Goal: Task Accomplishment & Management: Manage account settings

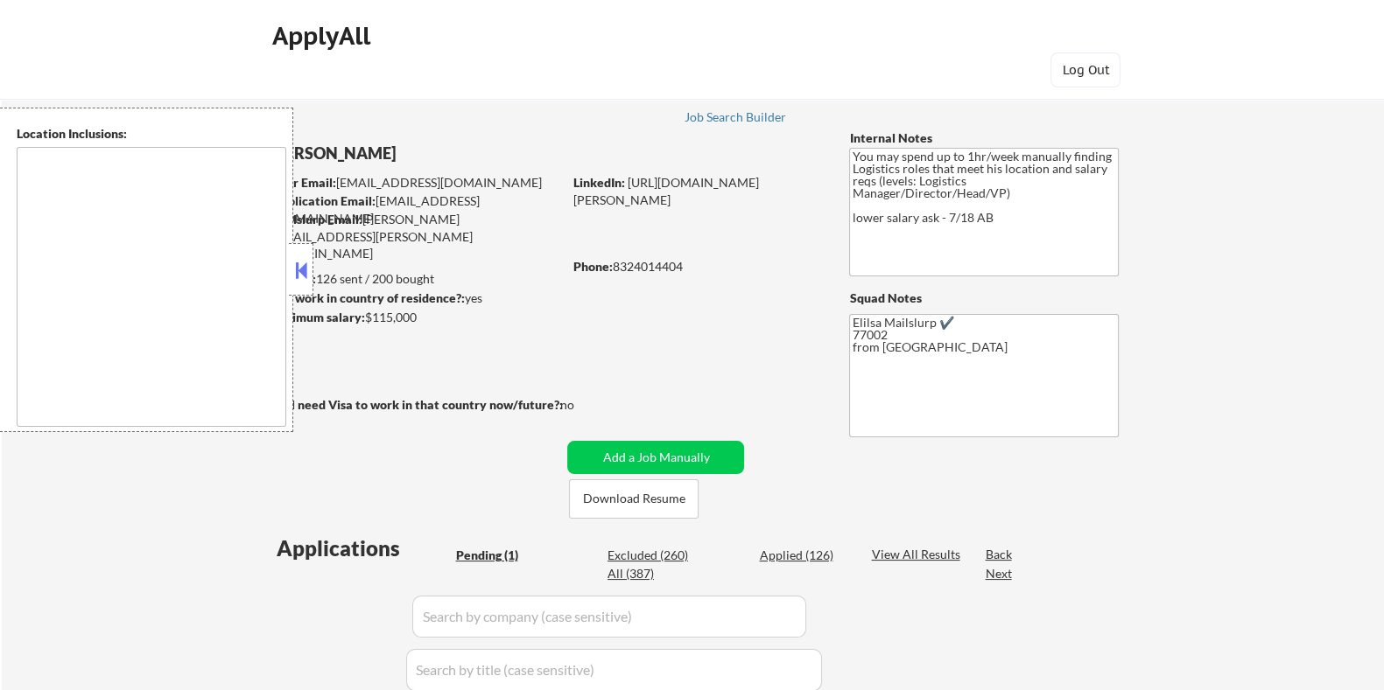
type textarea "Houston, TX Bellaire, TX West University Place, TX Southside Place, TX Hunters …"
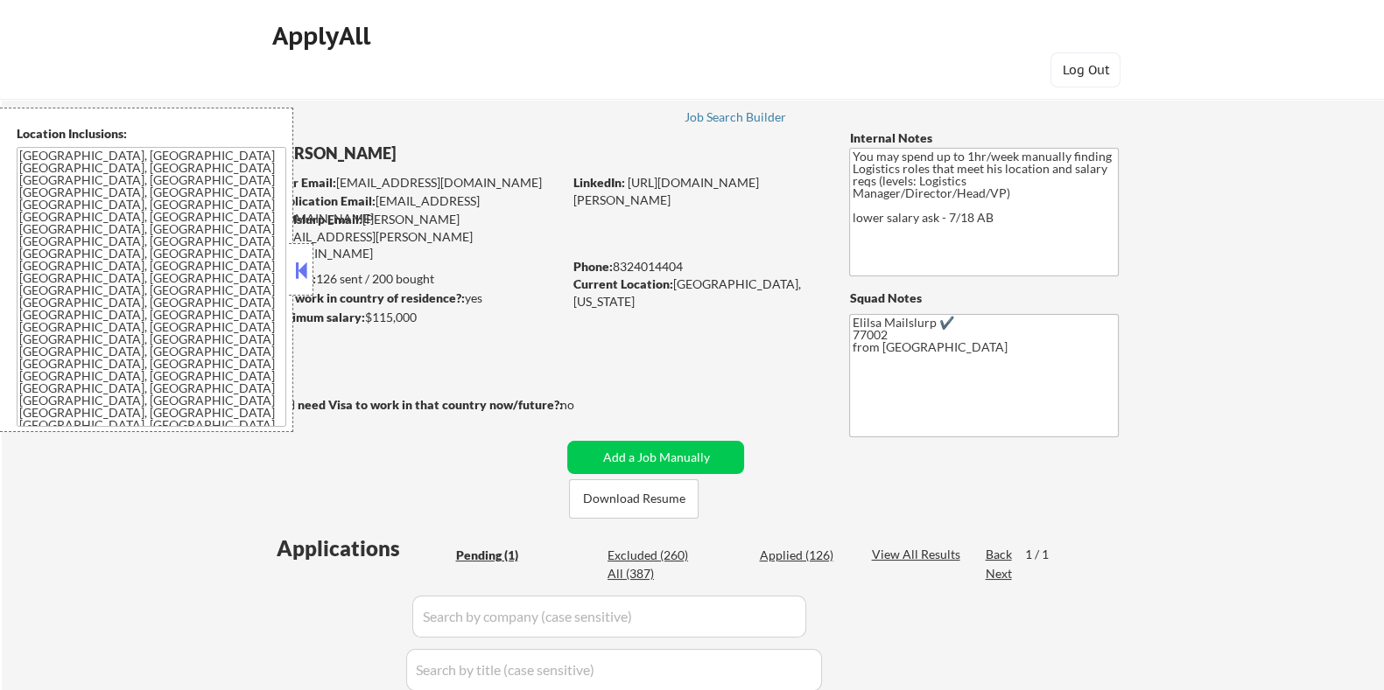
click at [300, 269] on button at bounding box center [300, 270] width 19 height 26
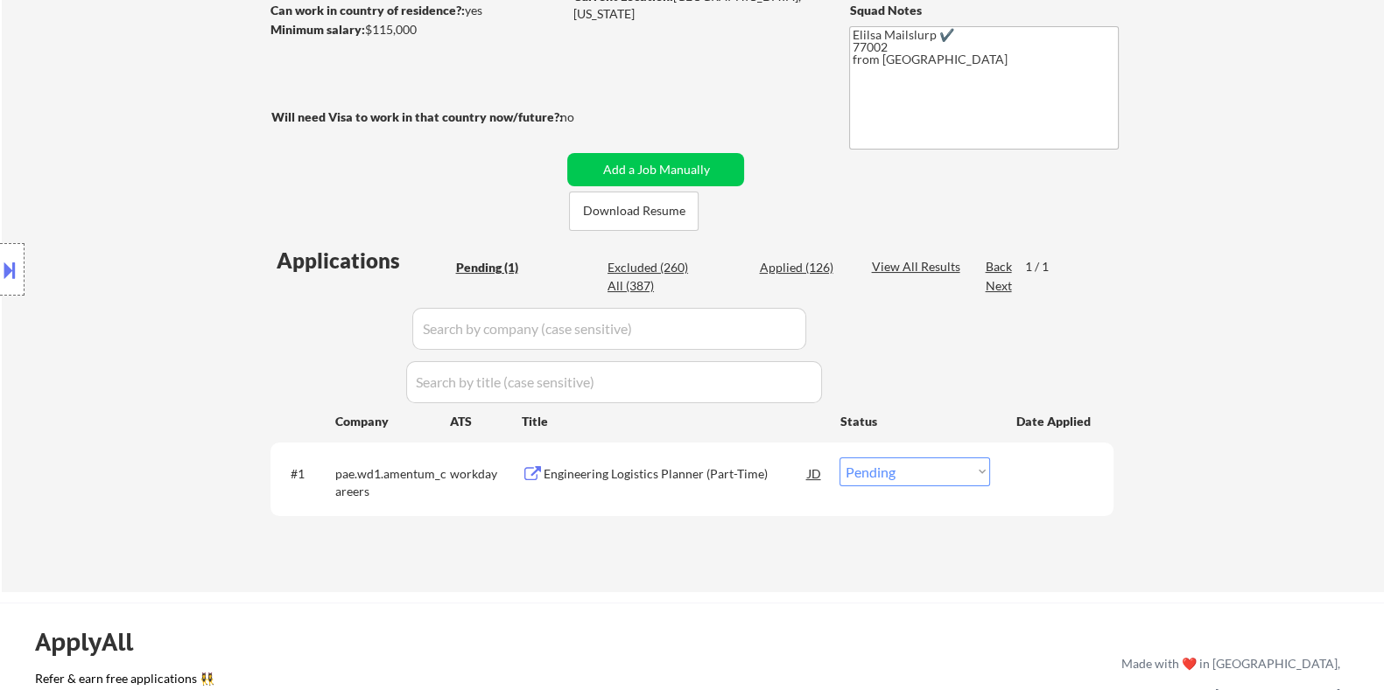
scroll to position [328, 0]
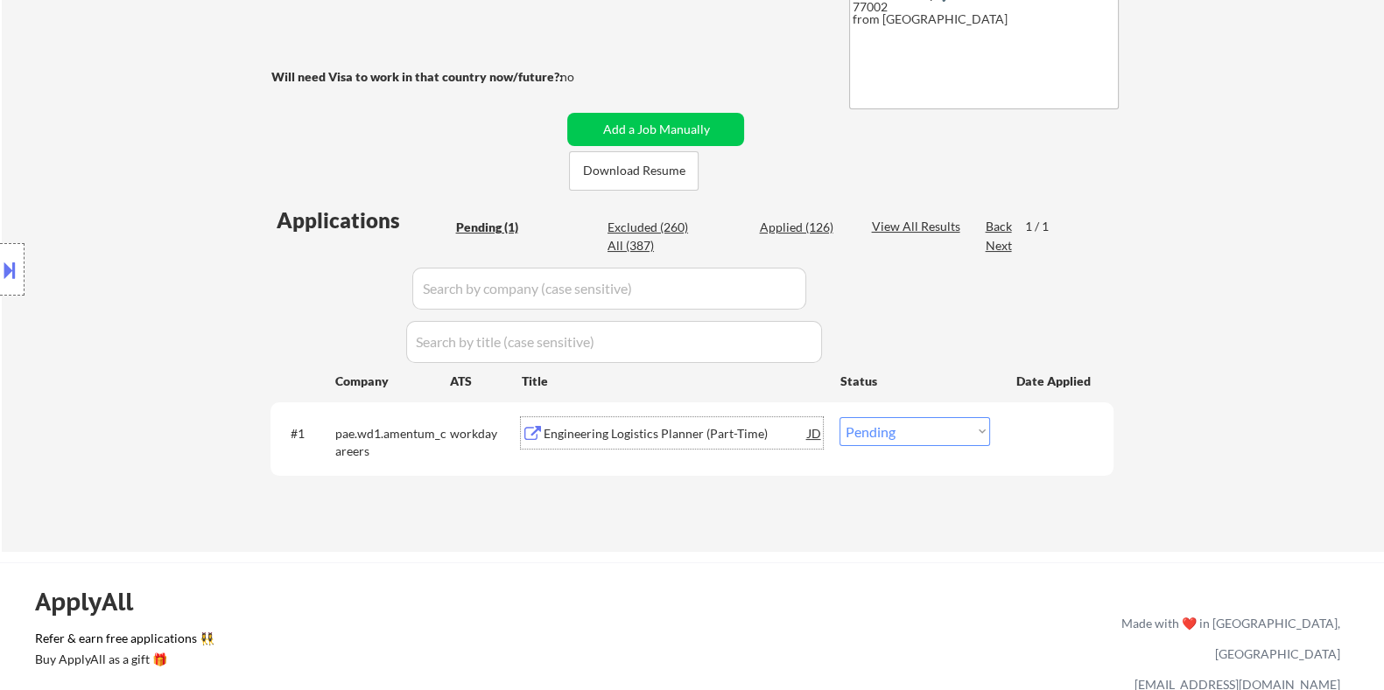
click at [636, 440] on div "Engineering Logistics Planner (Part-Time)" at bounding box center [675, 434] width 264 height 18
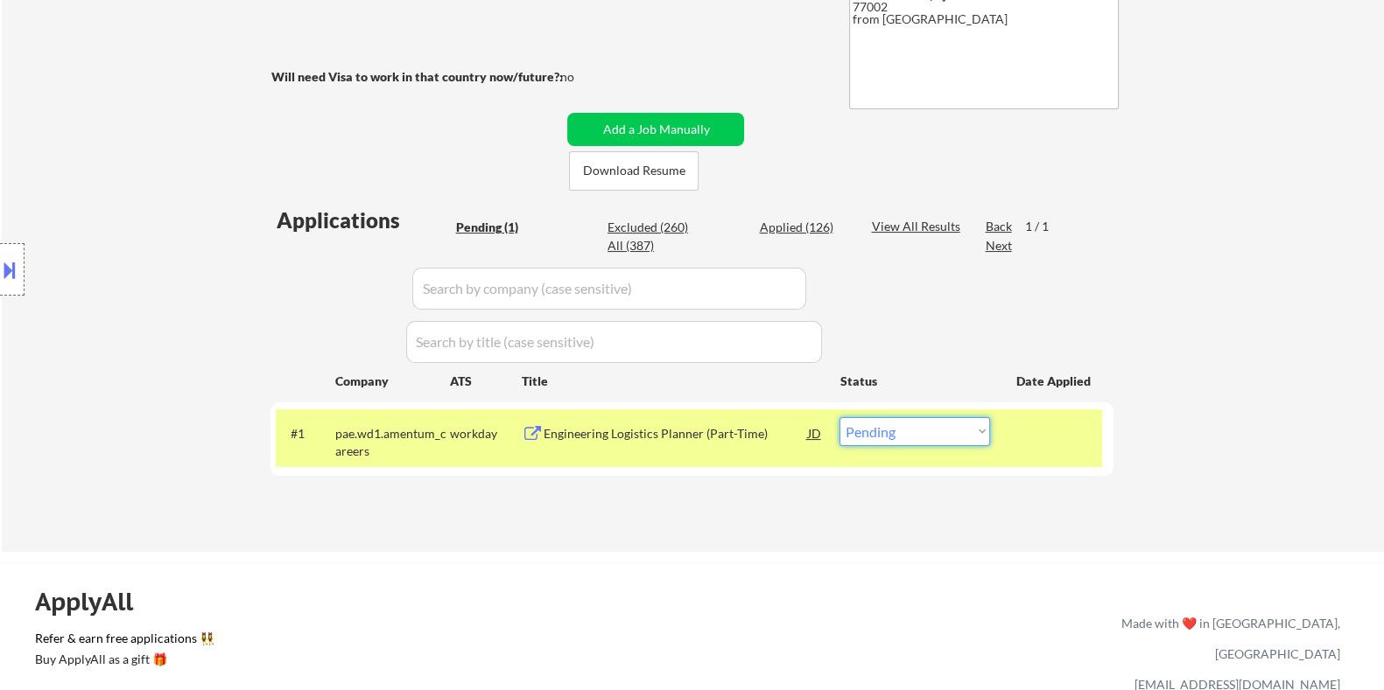
click at [932, 428] on select "Choose an option... Pending Applied Excluded (Questions) Excluded (Expired) Exc…" at bounding box center [914, 431] width 151 height 29
select select ""excluded__bad_match_""
click at [839, 417] on select "Choose an option... Pending Applied Excluded (Questions) Excluded (Expired) Exc…" at bounding box center [914, 431] width 151 height 29
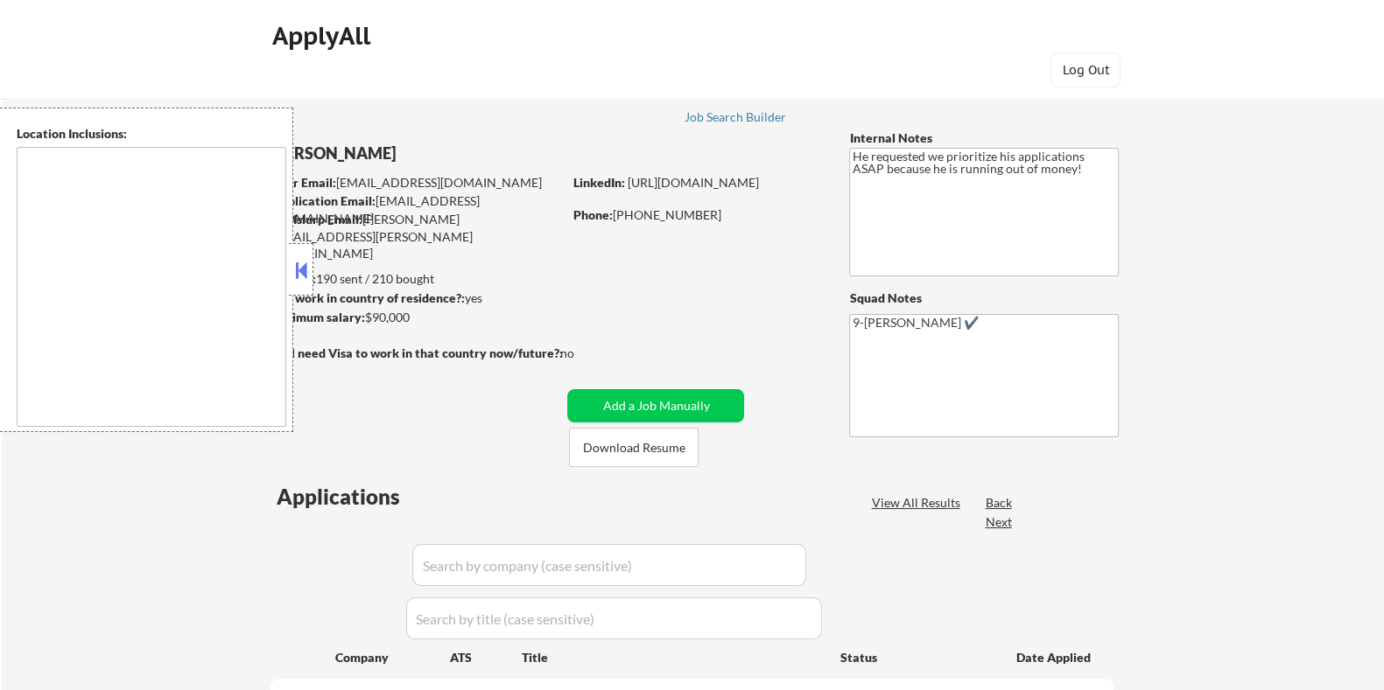
select select ""pending""
type textarea "[GEOGRAPHIC_DATA], [GEOGRAPHIC_DATA] [GEOGRAPHIC_DATA], [GEOGRAPHIC_DATA] [PERS…"
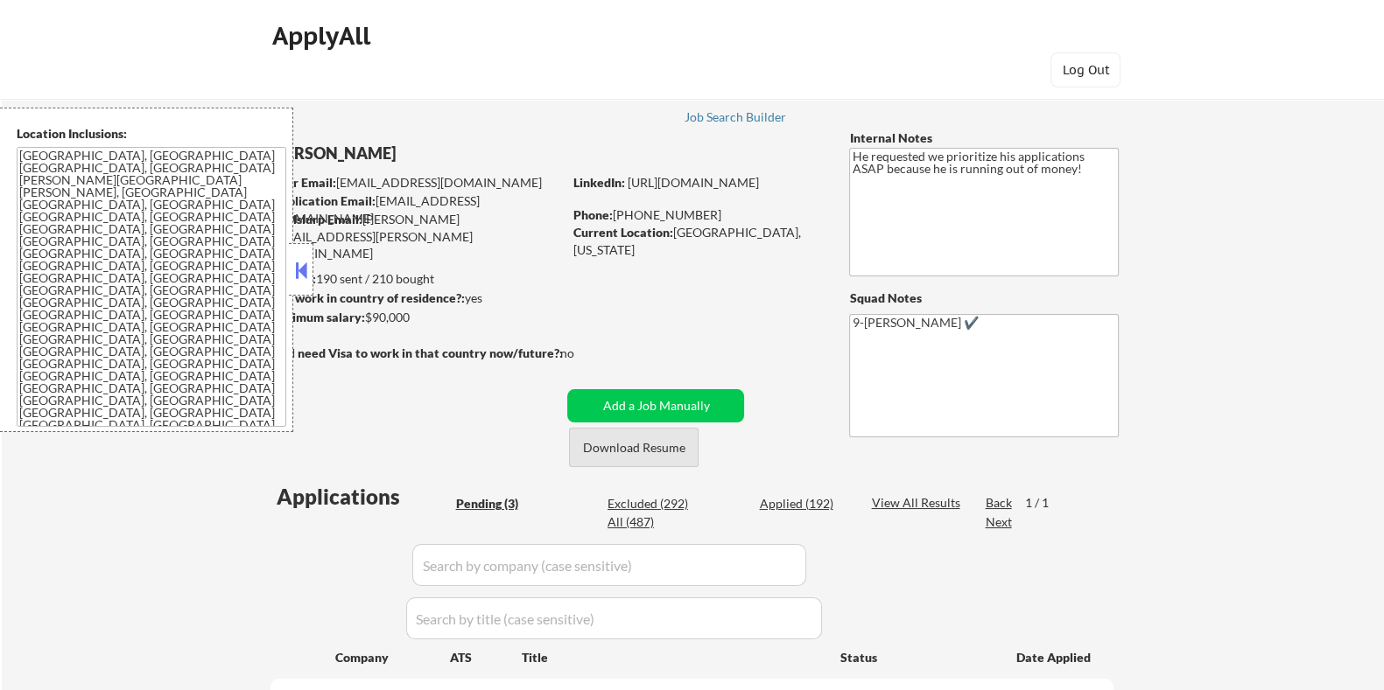
click at [600, 445] on button "Download Resume" at bounding box center [634, 447] width 130 height 39
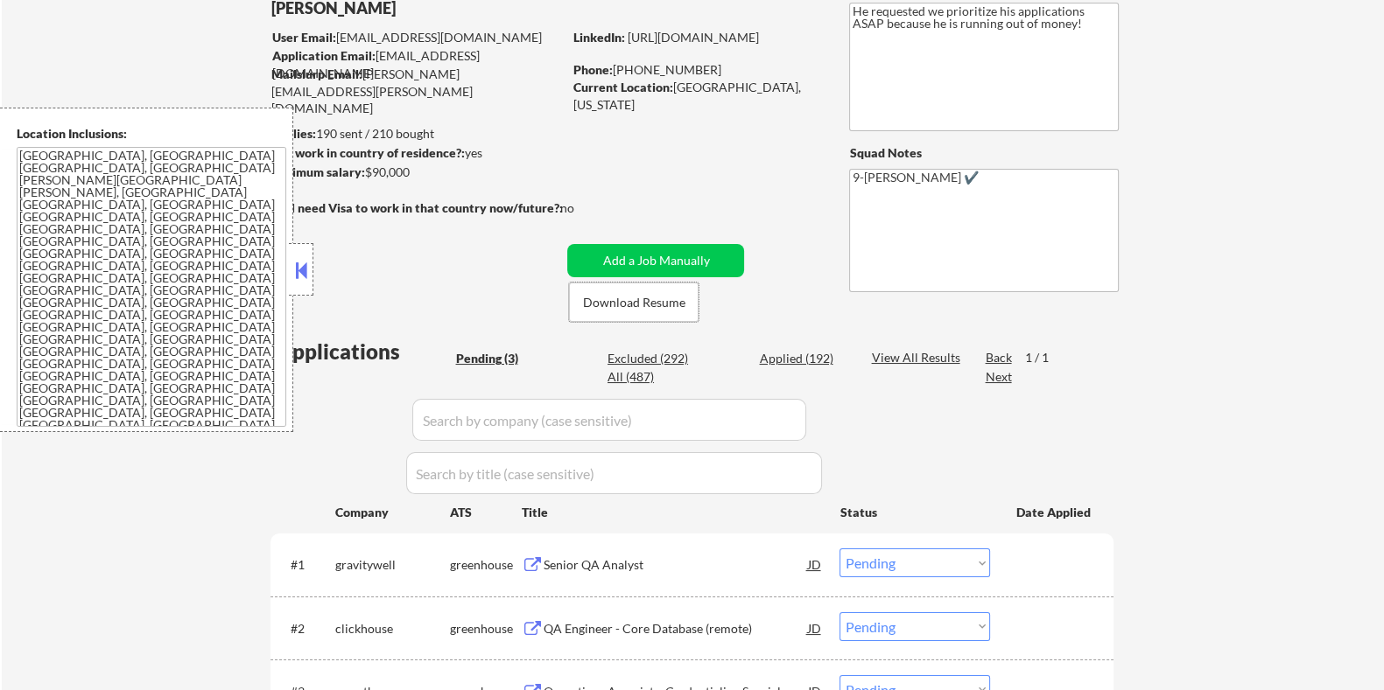
scroll to position [218, 0]
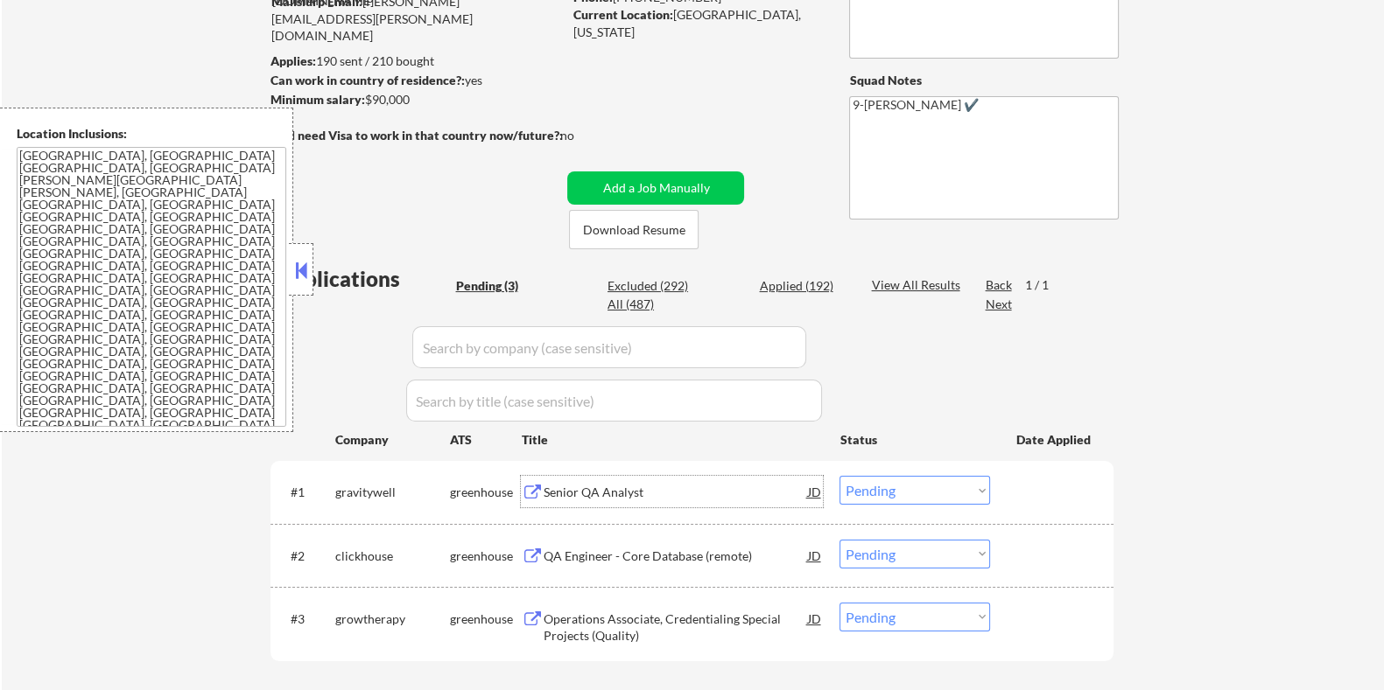
click at [620, 496] on div "Senior QA Analyst" at bounding box center [675, 493] width 264 height 18
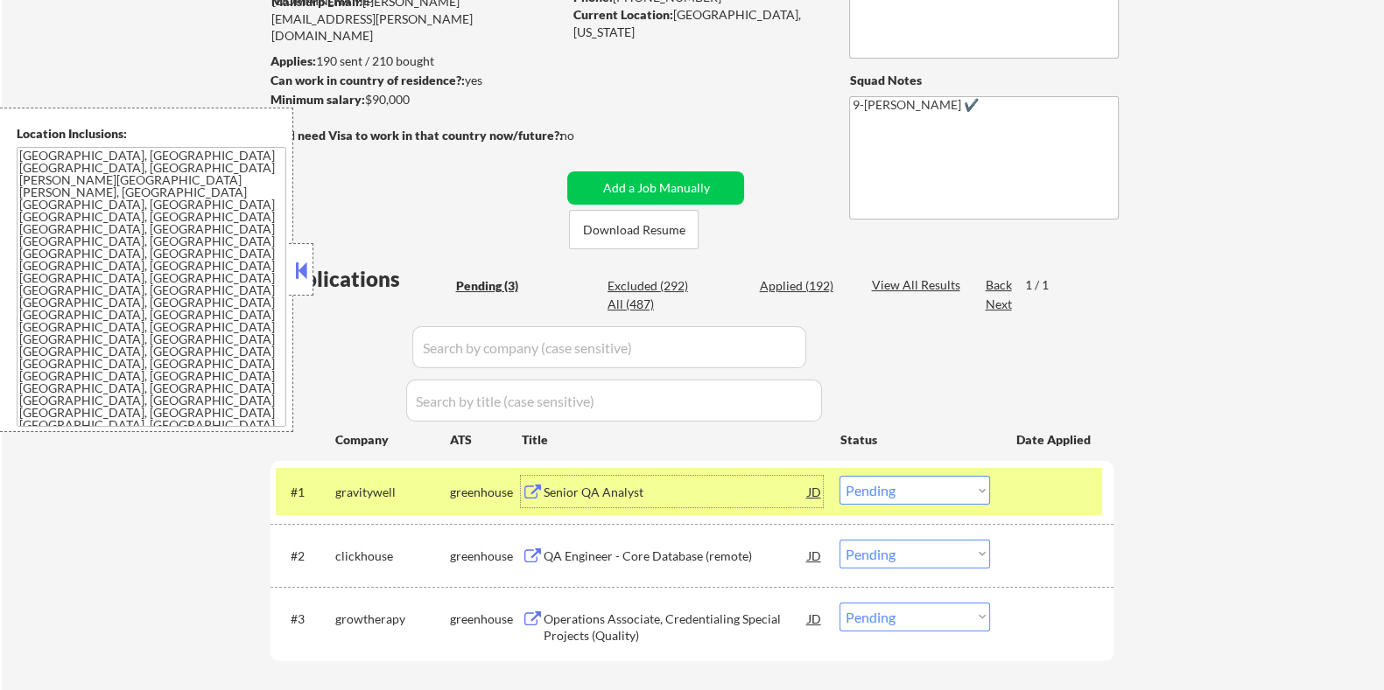
click at [975, 494] on select "Choose an option... Pending Applied Excluded (Questions) Excluded (Expired) Exc…" at bounding box center [914, 490] width 151 height 29
click at [839, 476] on select "Choose an option... Pending Applied Excluded (Questions) Excluded (Expired) Exc…" at bounding box center [914, 490] width 151 height 29
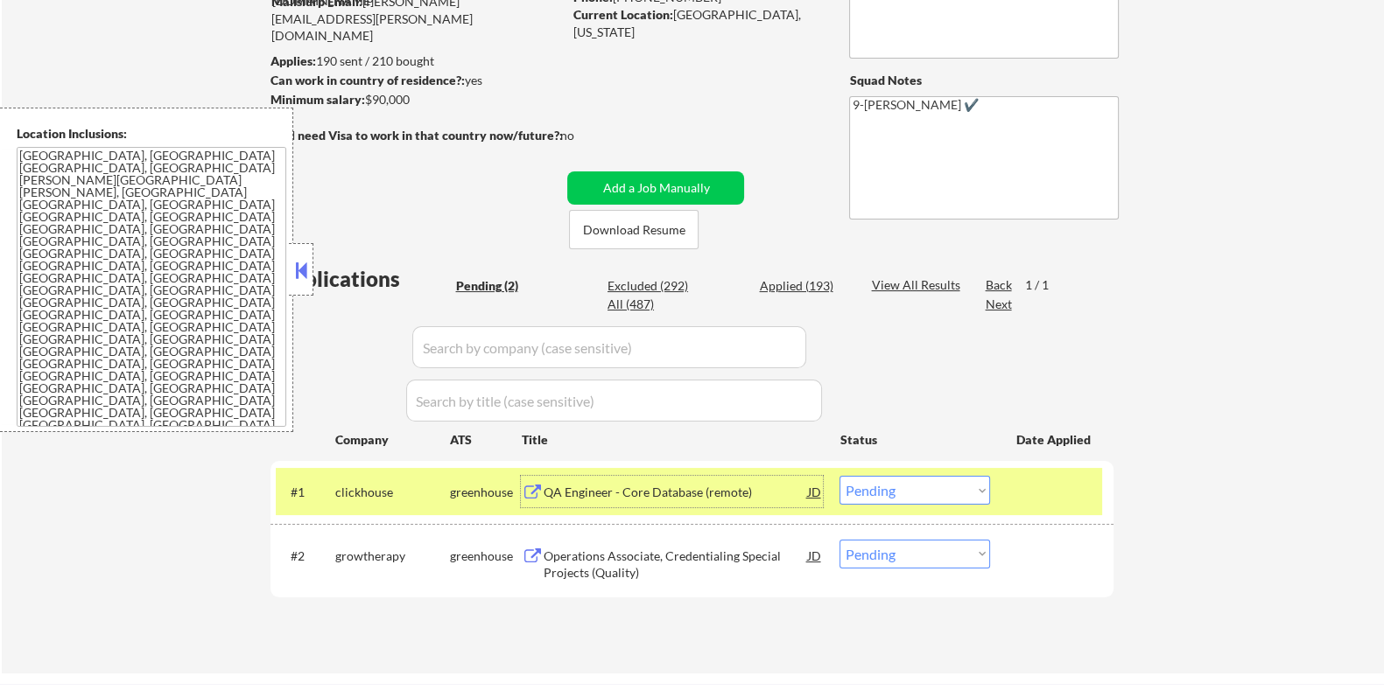
click at [617, 491] on div "QA Engineer - Core Database (remote)" at bounding box center [675, 493] width 264 height 18
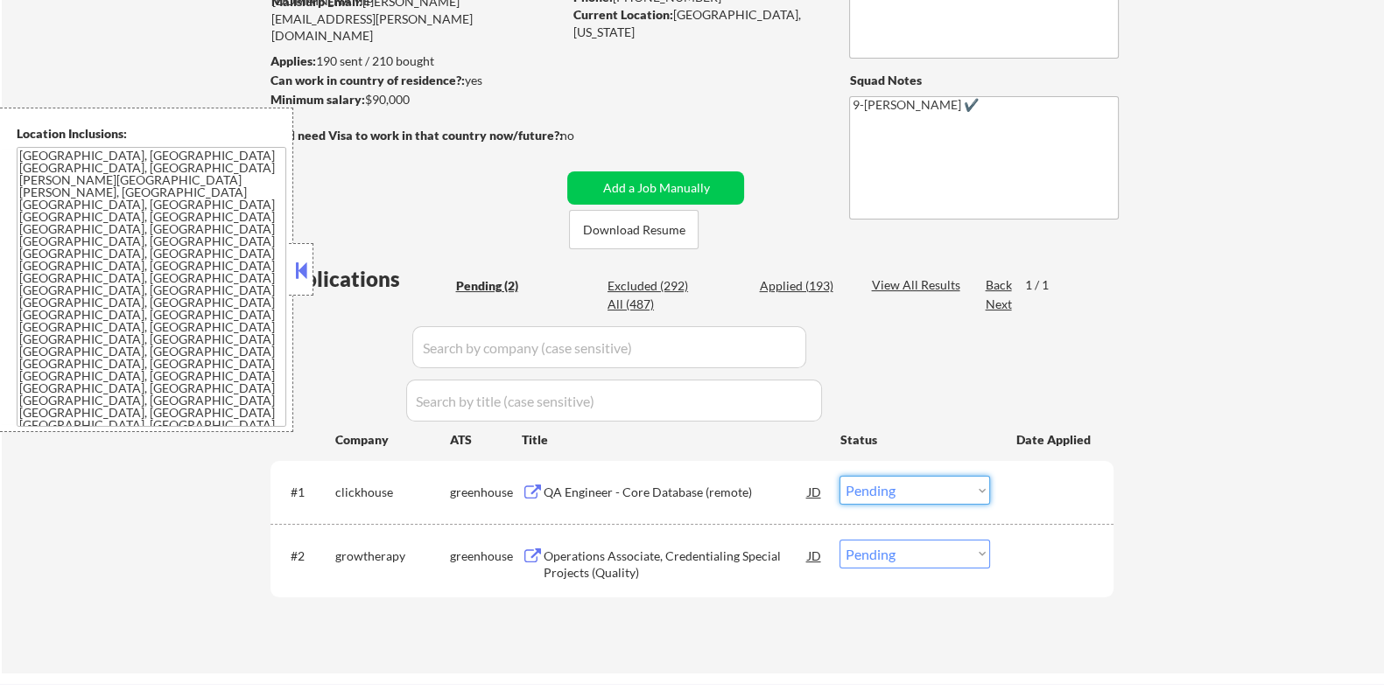
click at [937, 494] on select "Choose an option... Pending Applied Excluded (Questions) Excluded (Expired) Exc…" at bounding box center [914, 490] width 151 height 29
click at [839, 476] on select "Choose an option... Pending Applied Excluded (Questions) Excluded (Expired) Exc…" at bounding box center [914, 490] width 151 height 29
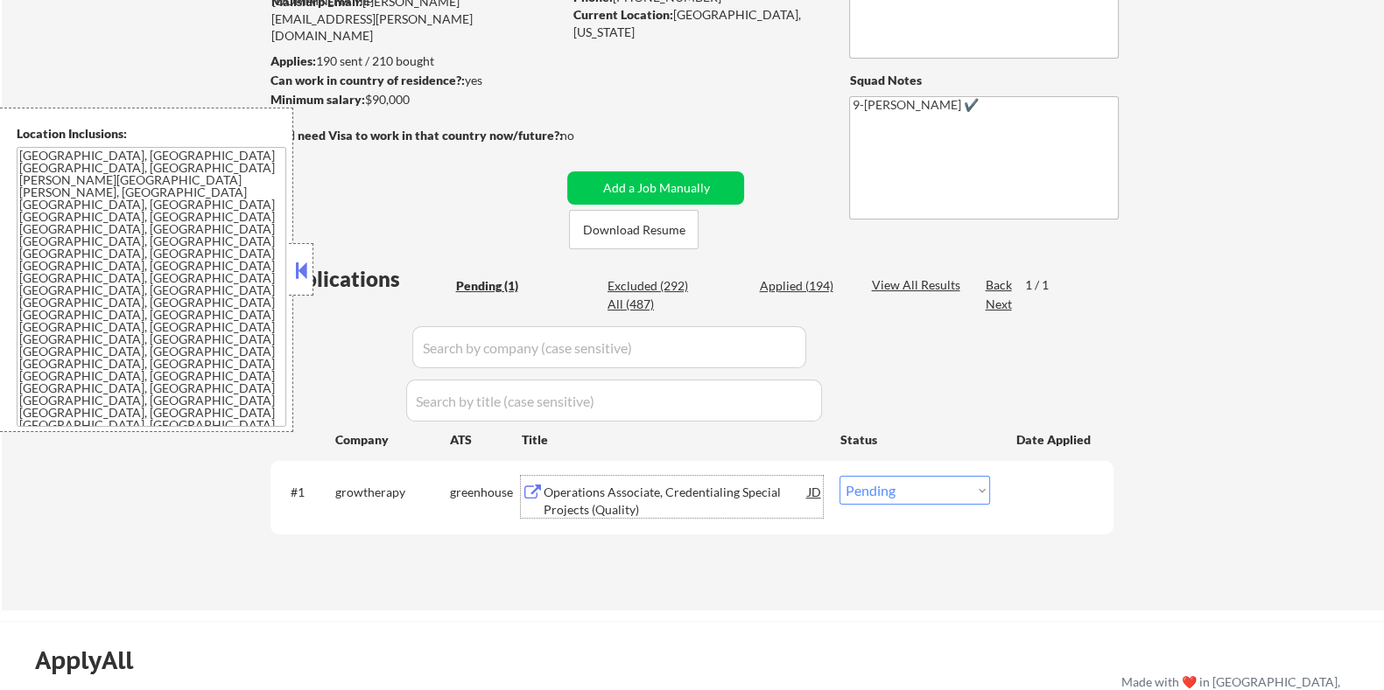
click at [609, 497] on div "Operations Associate, Credentialing Special Projects (Quality)" at bounding box center [675, 501] width 264 height 34
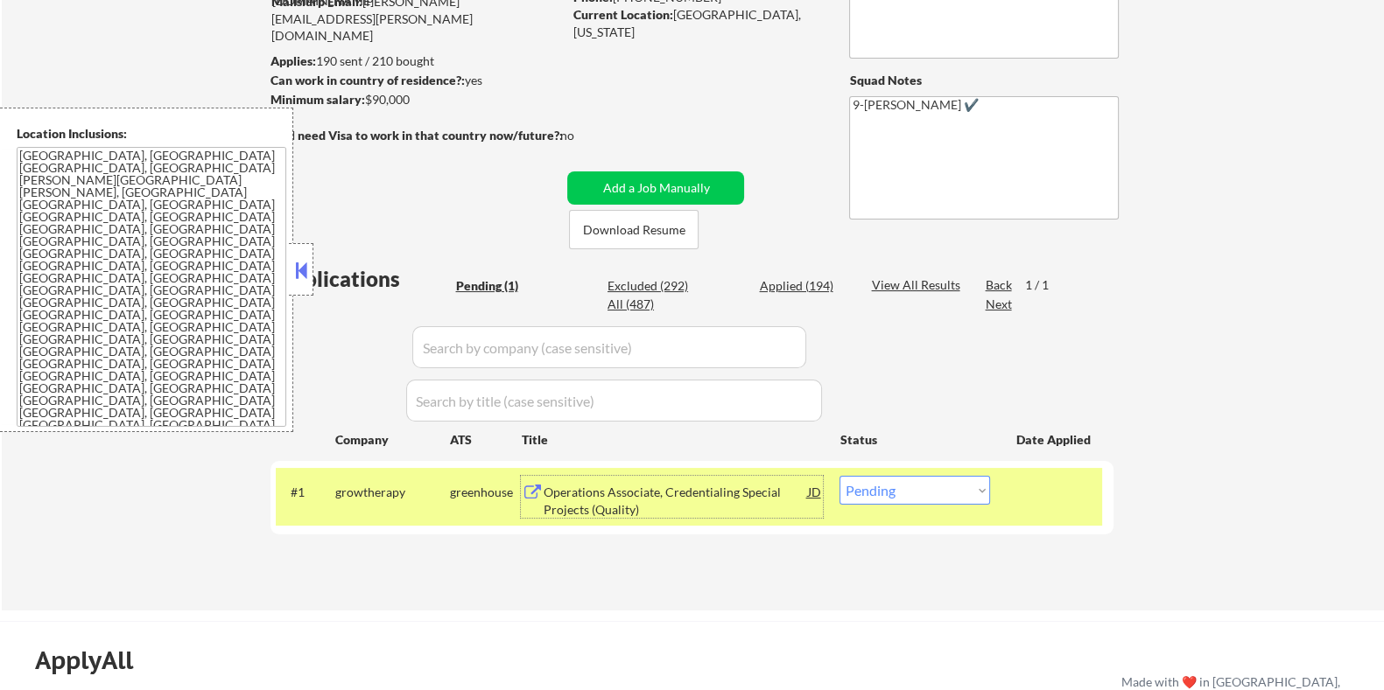
click at [643, 500] on div "Operations Associate, Credentialing Special Projects (Quality)" at bounding box center [675, 501] width 264 height 34
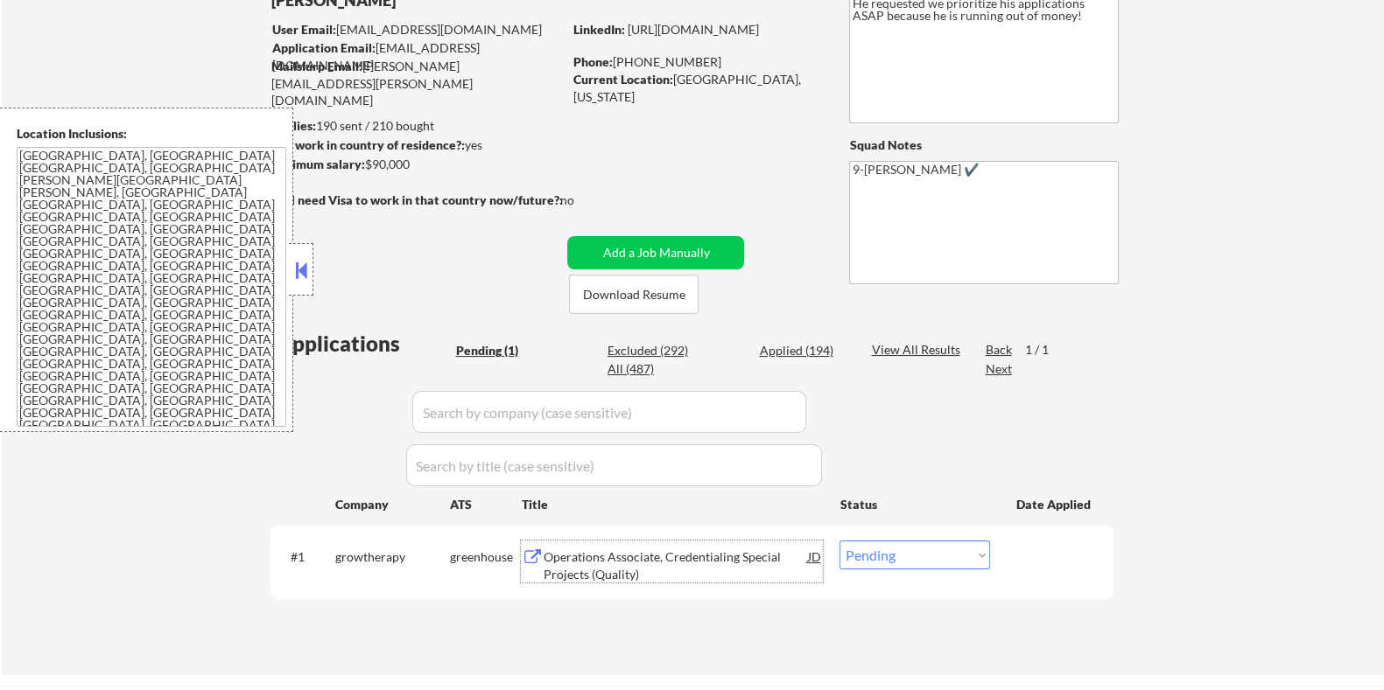
scroll to position [328, 0]
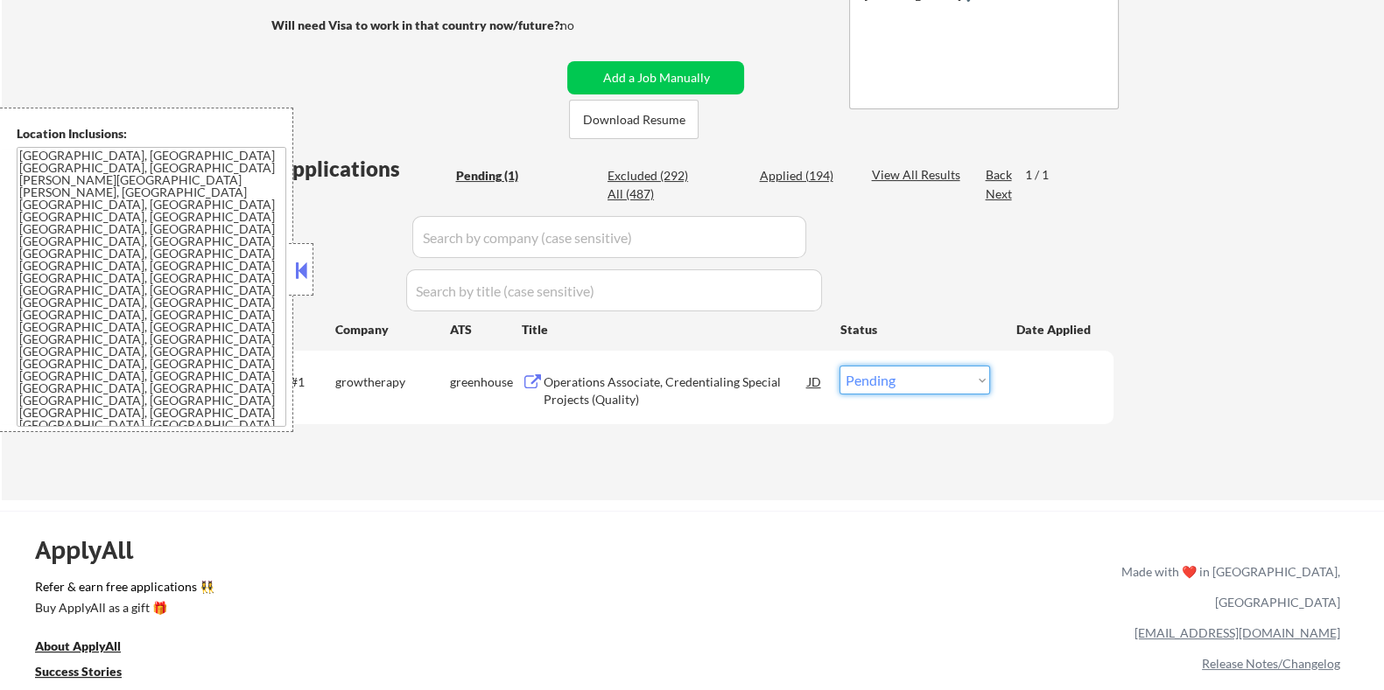
click at [953, 375] on select "Choose an option... Pending Applied Excluded (Questions) Excluded (Expired) Exc…" at bounding box center [914, 380] width 151 height 29
select select ""applied""
click at [839, 366] on select "Choose an option... Pending Applied Excluded (Questions) Excluded (Expired) Exc…" at bounding box center [914, 380] width 151 height 29
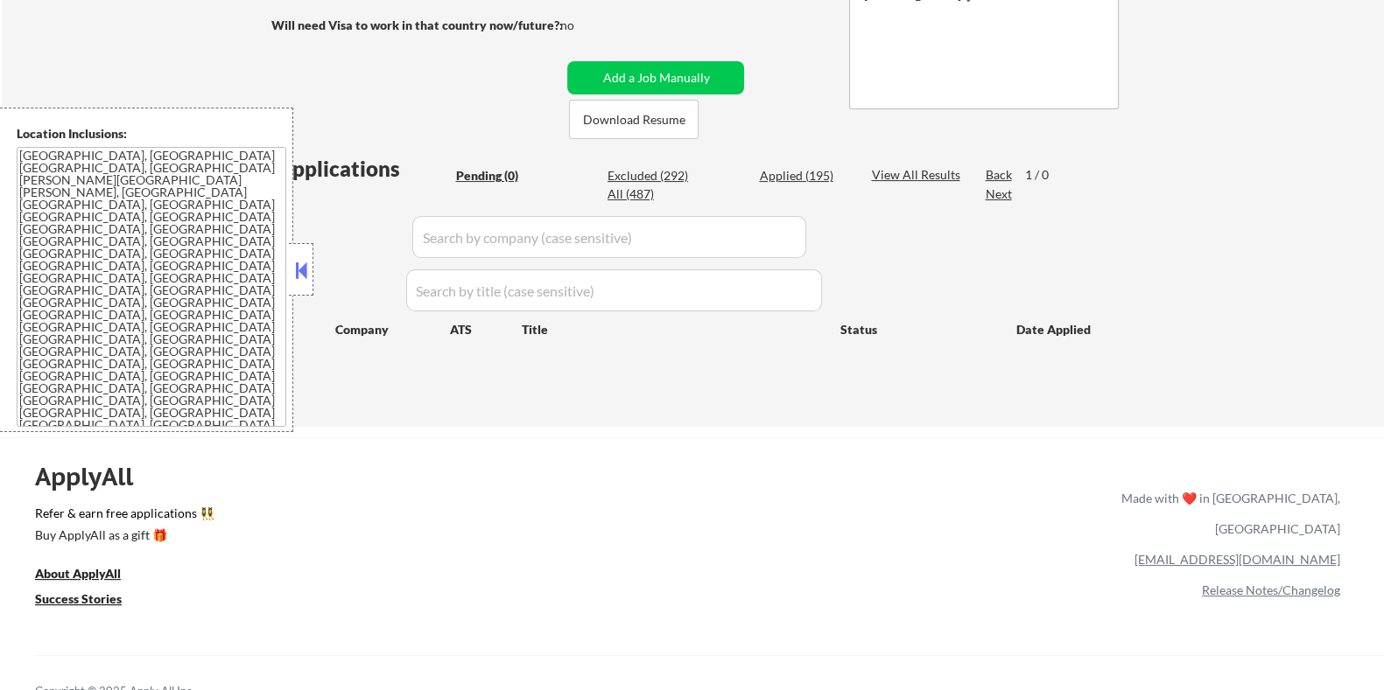
scroll to position [218, 0]
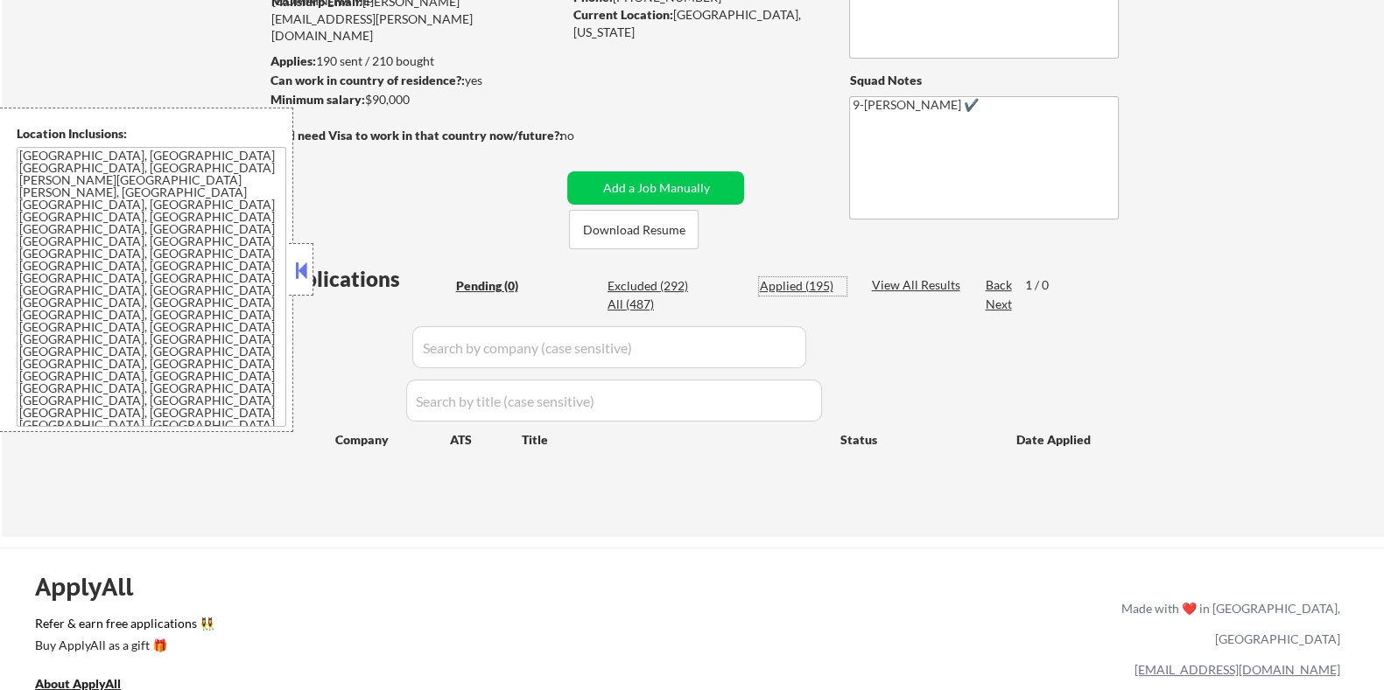
click at [801, 284] on div "Applied (195)" at bounding box center [803, 286] width 88 height 18
select select ""applied""
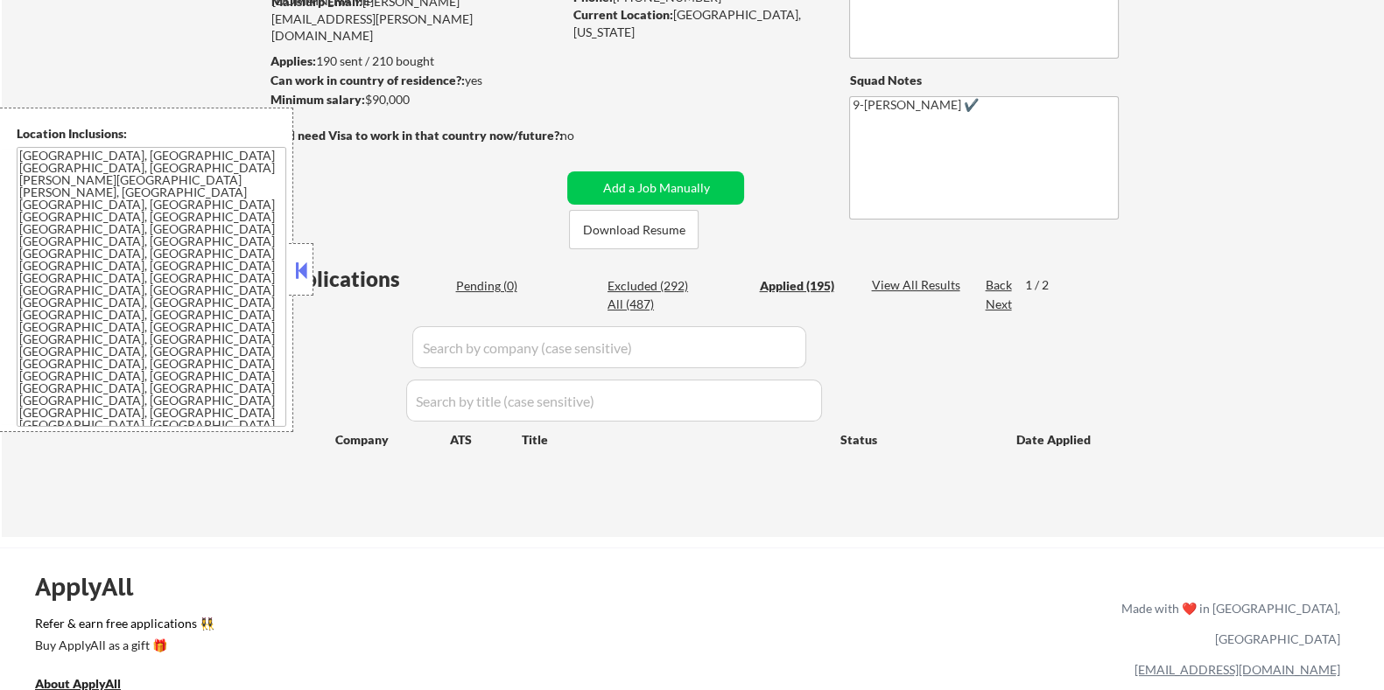
select select ""applied""
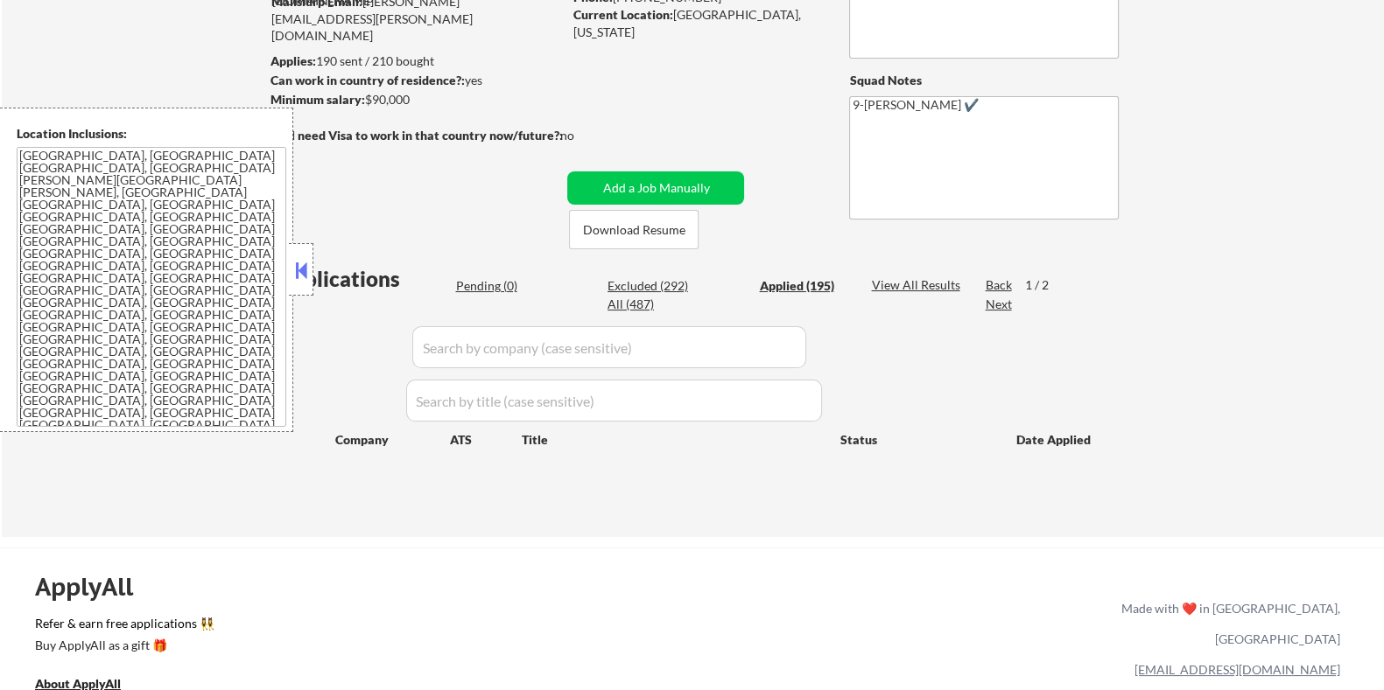
select select ""applied""
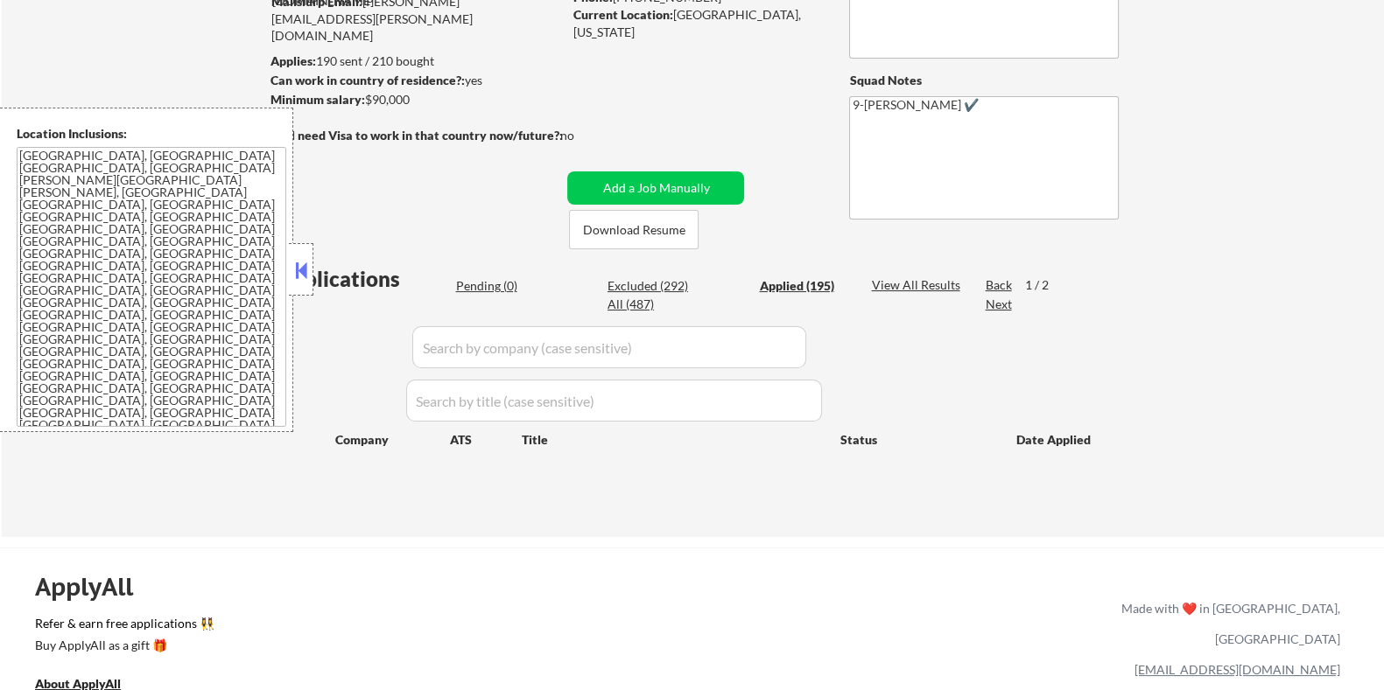
select select ""applied""
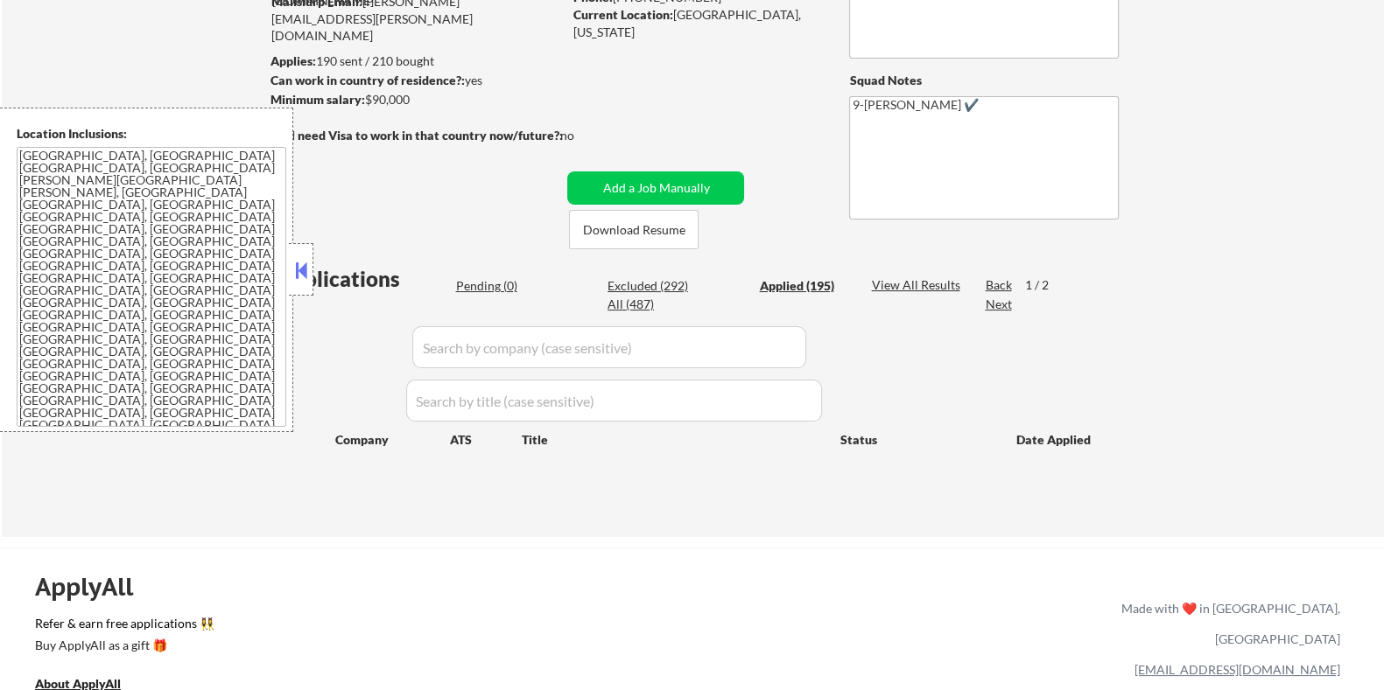
select select ""applied""
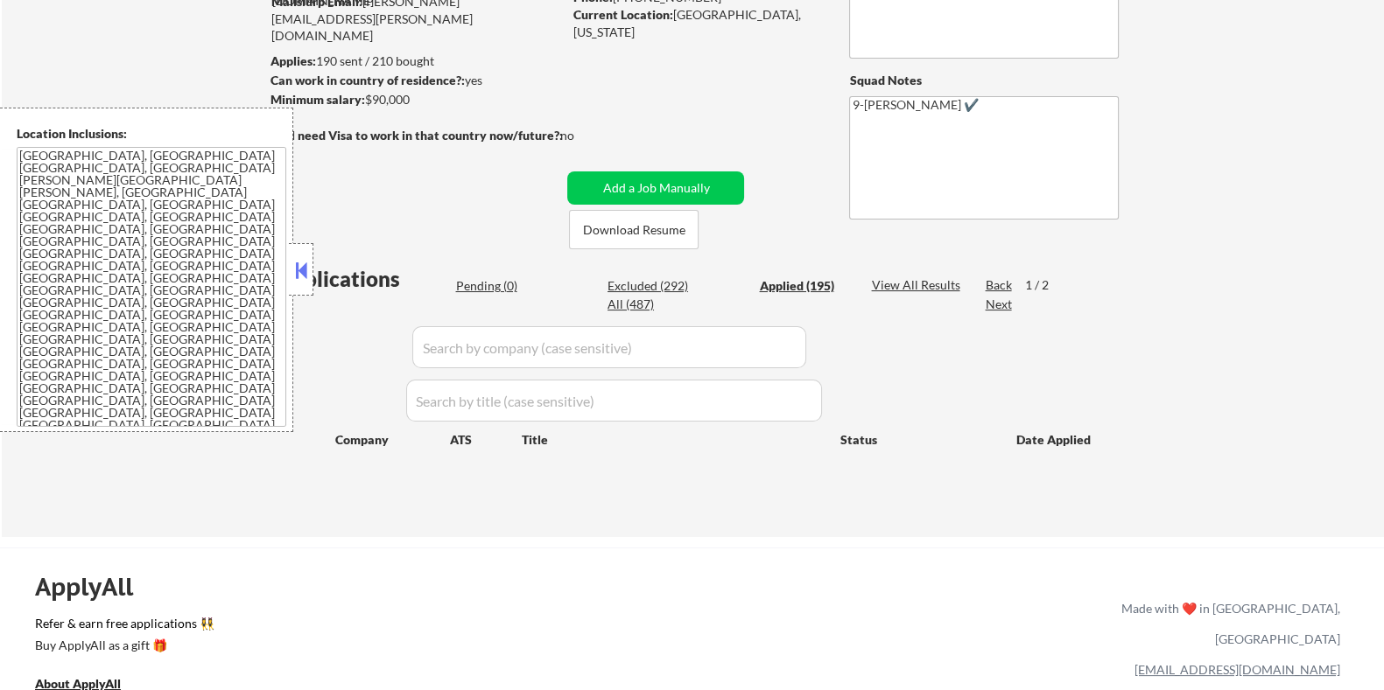
select select ""applied""
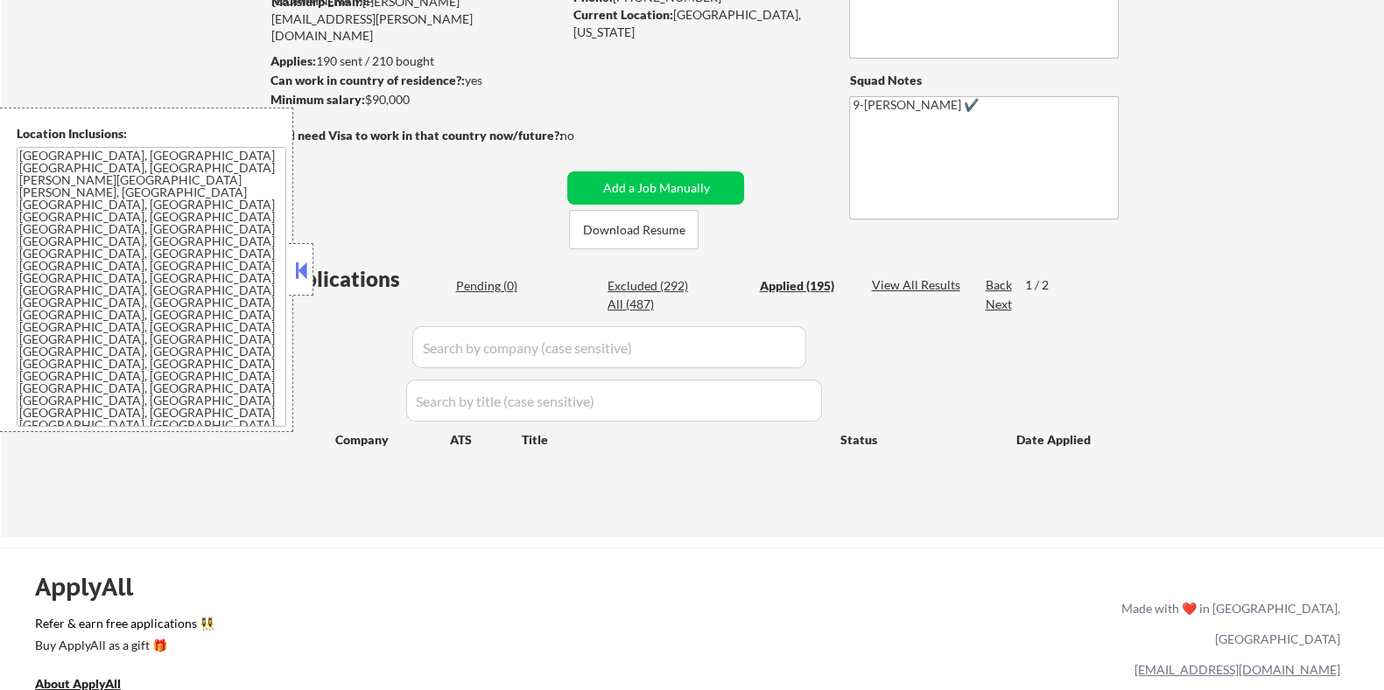
select select ""applied""
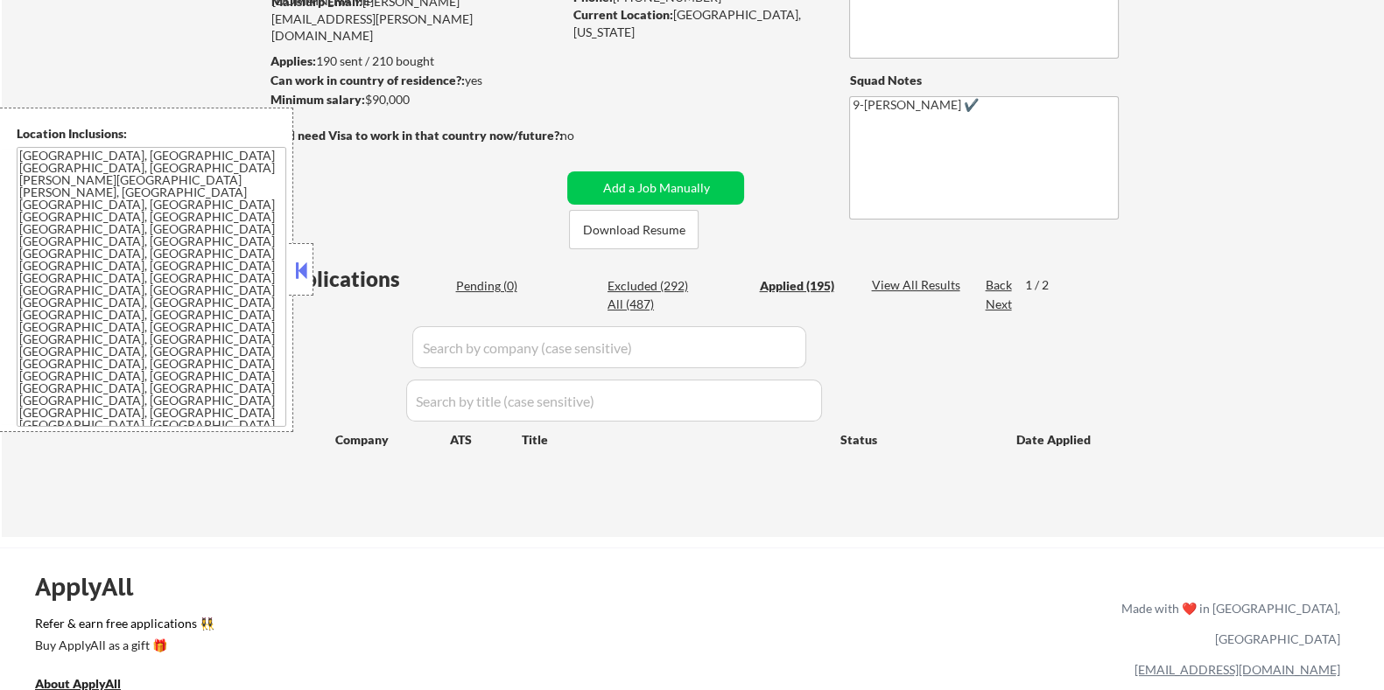
select select ""applied""
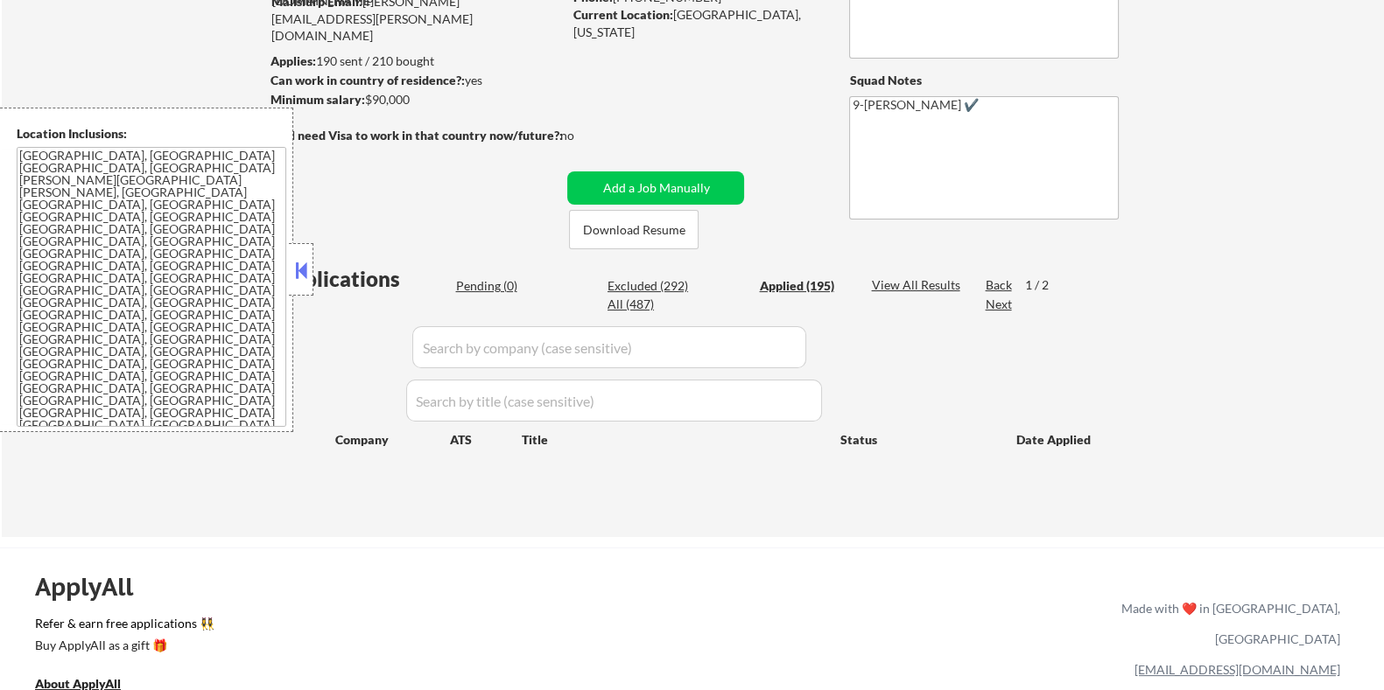
select select ""applied""
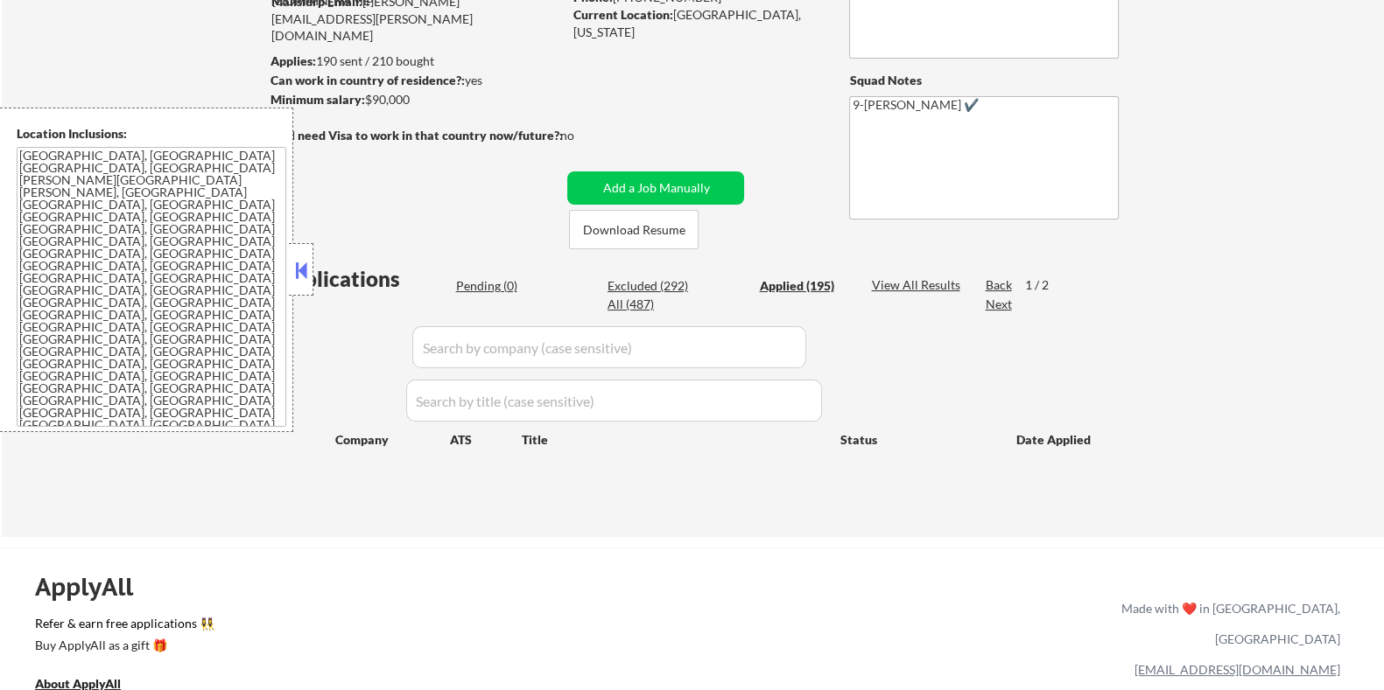
select select ""applied""
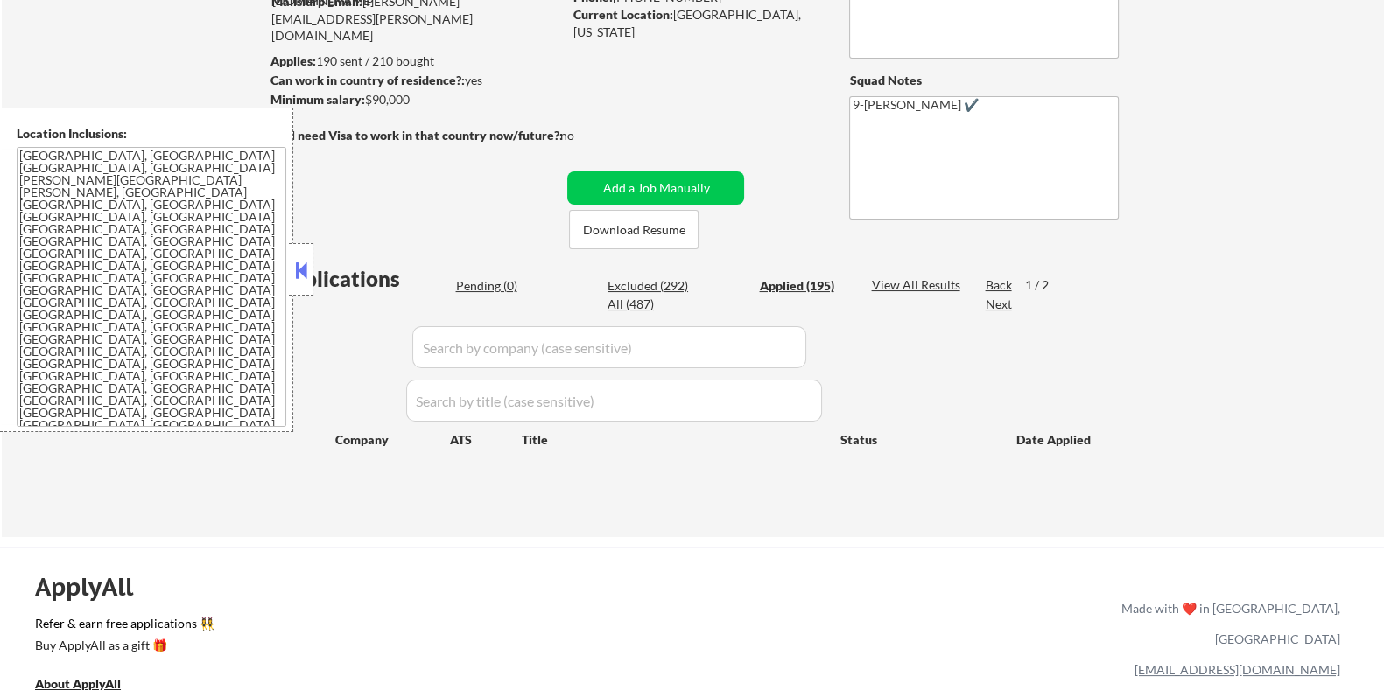
select select ""applied""
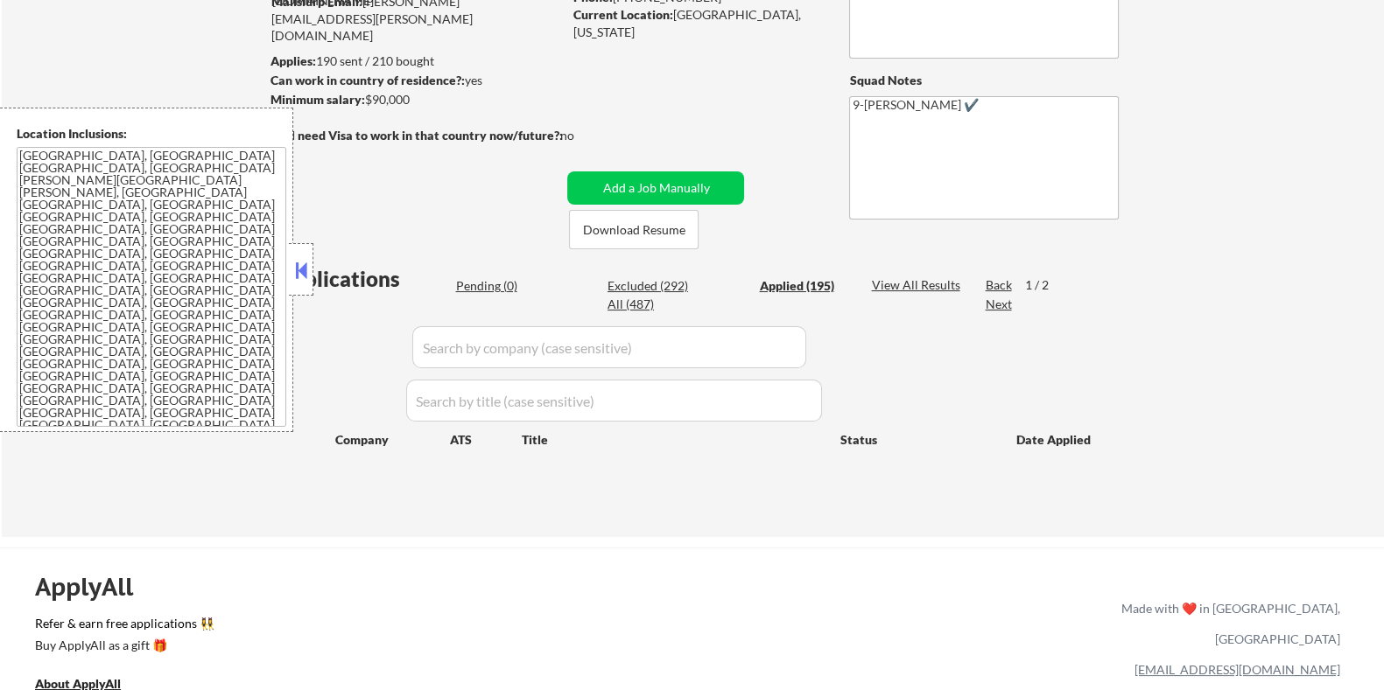
select select ""applied""
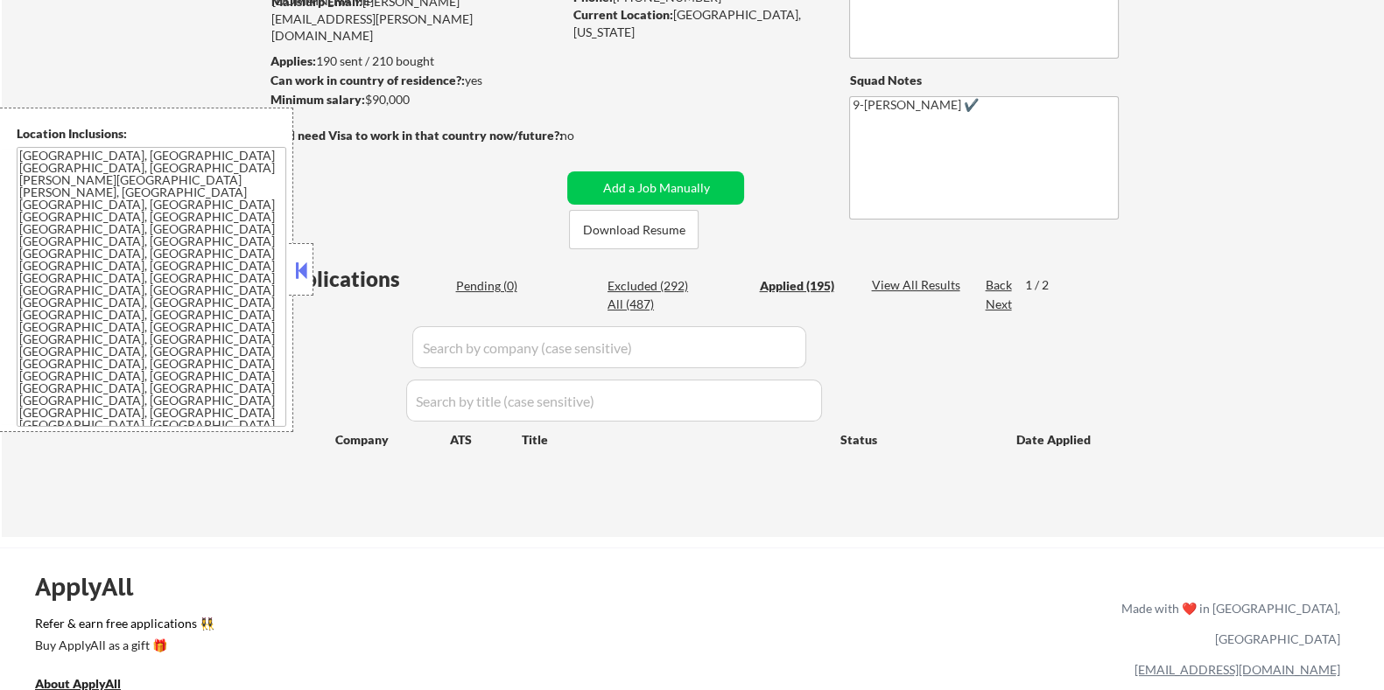
select select ""applied""
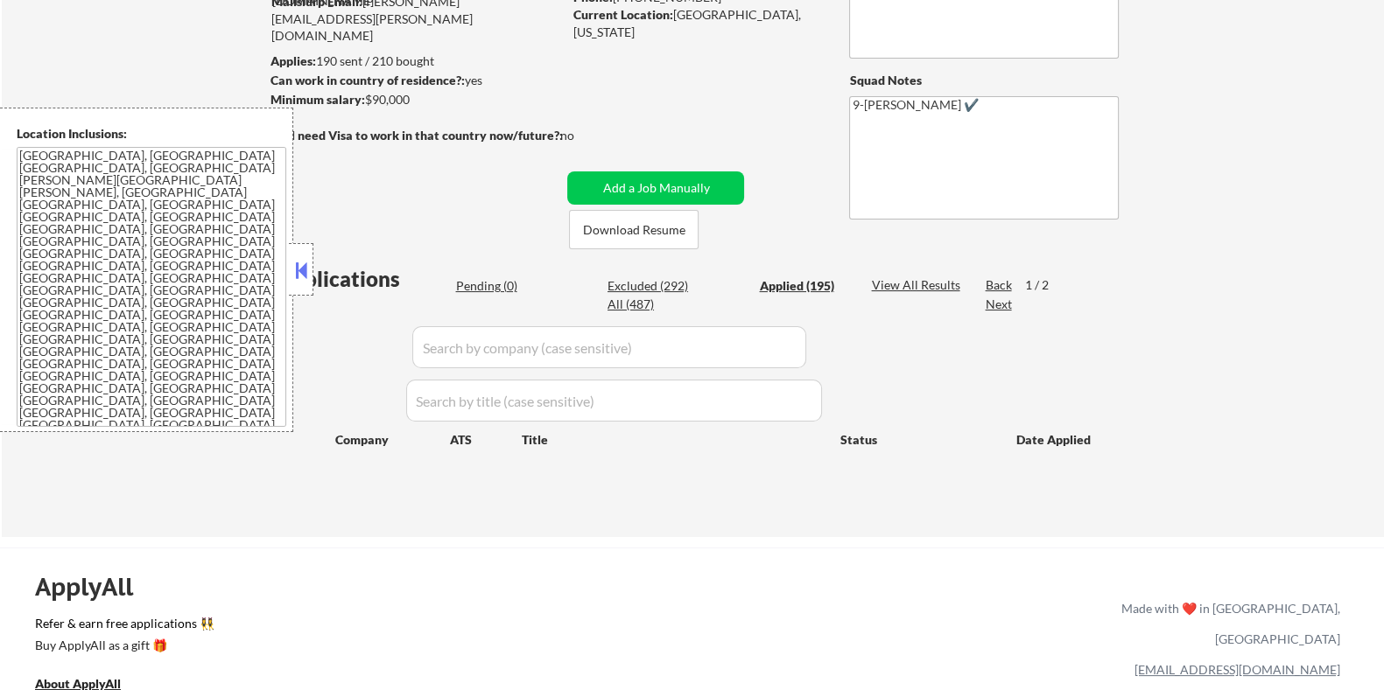
select select ""applied""
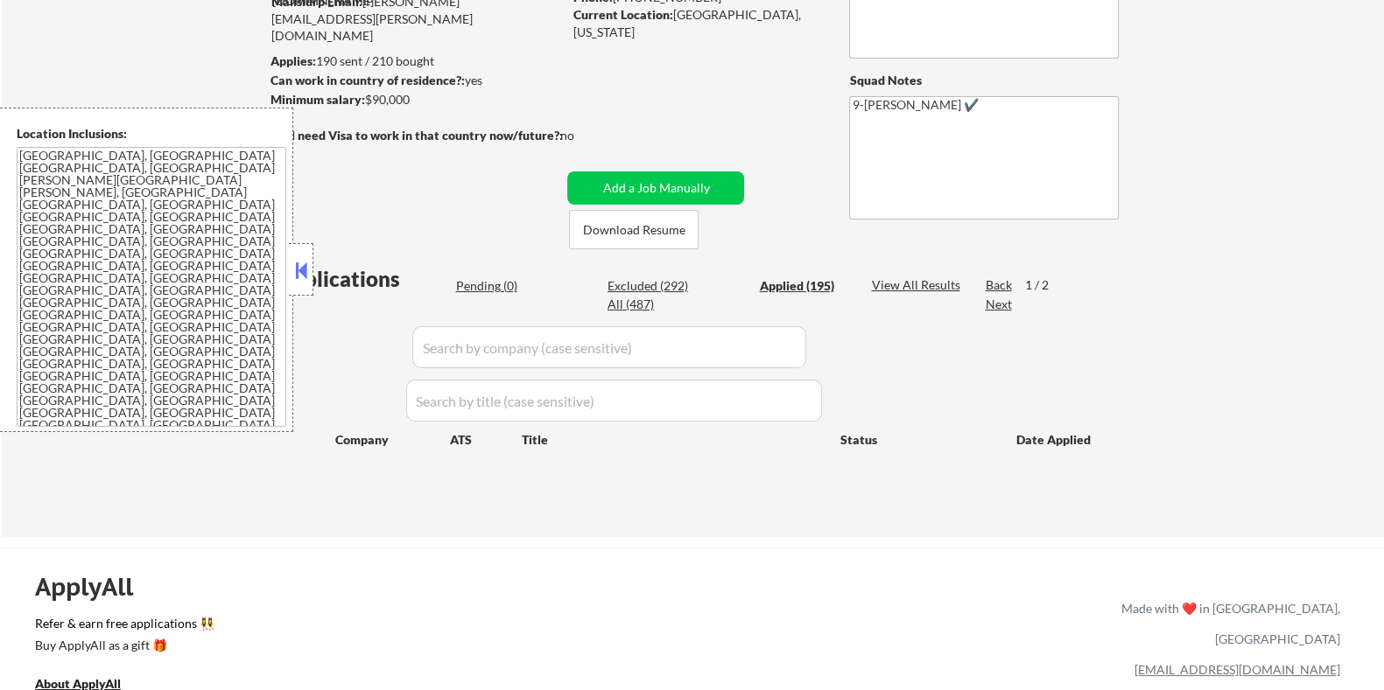
select select ""applied""
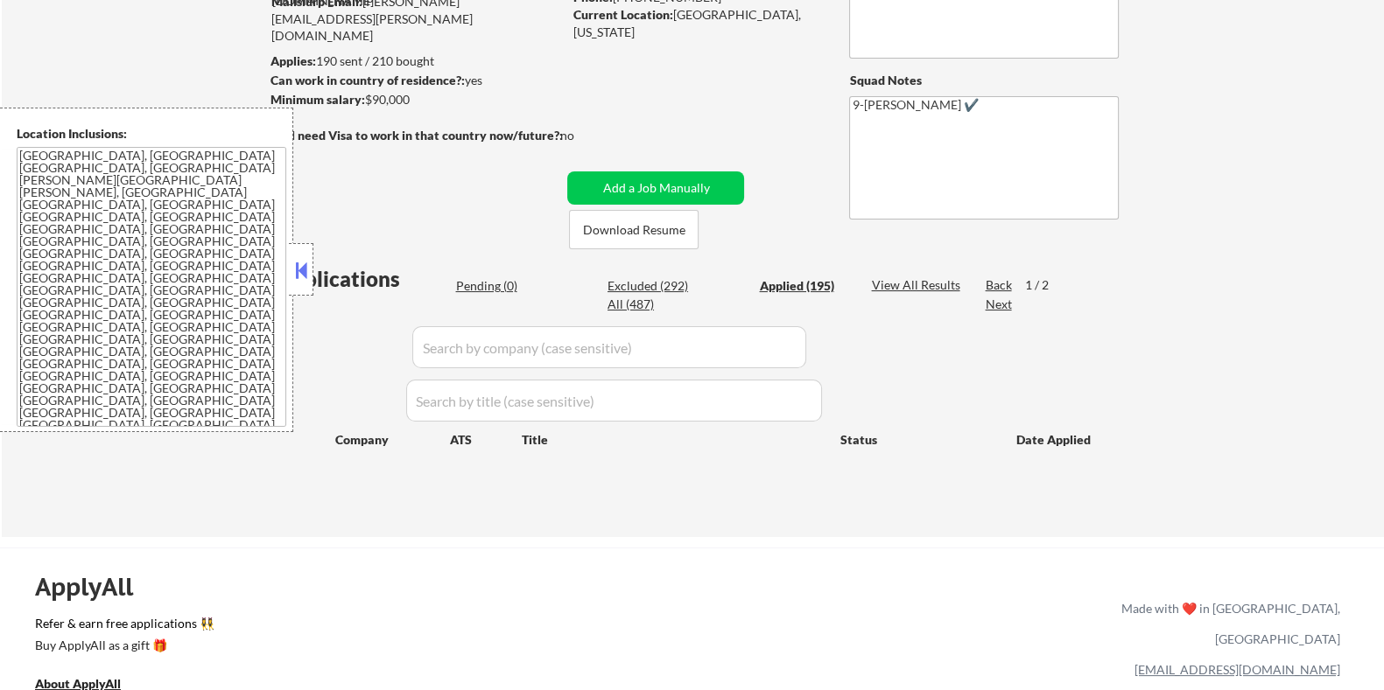
select select ""applied""
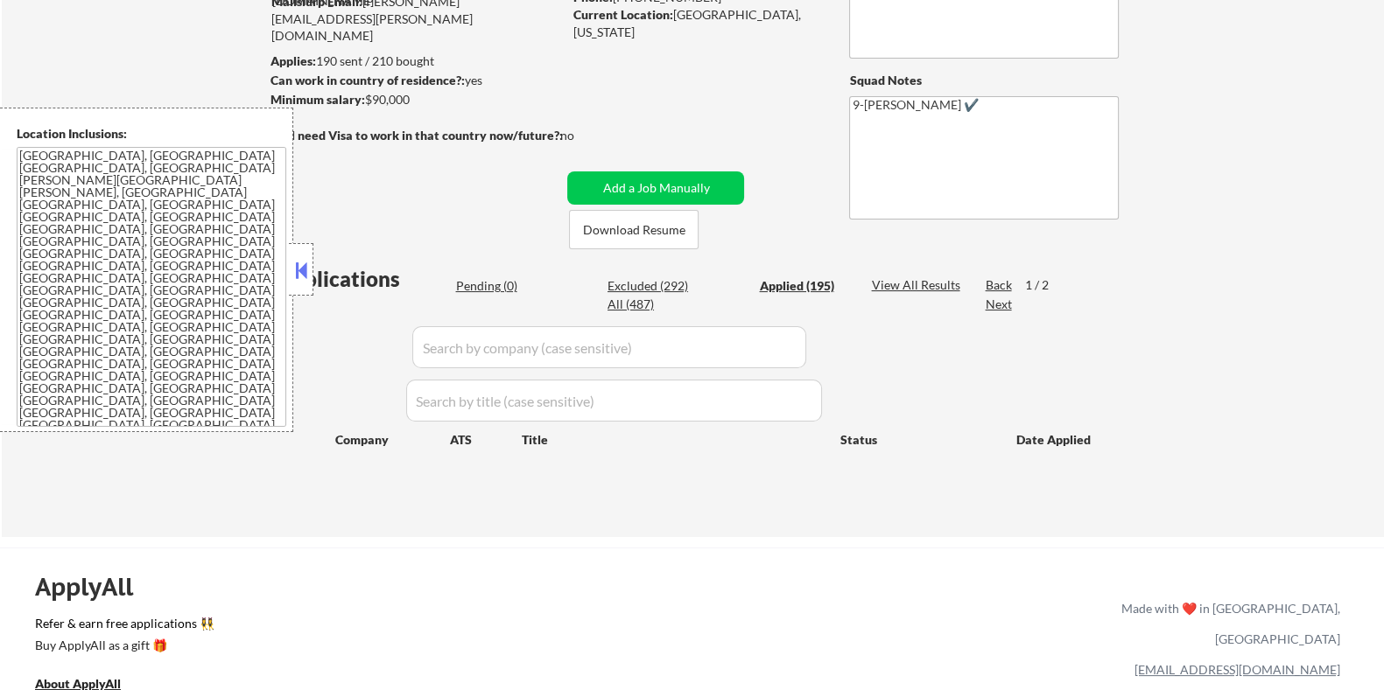
select select ""applied""
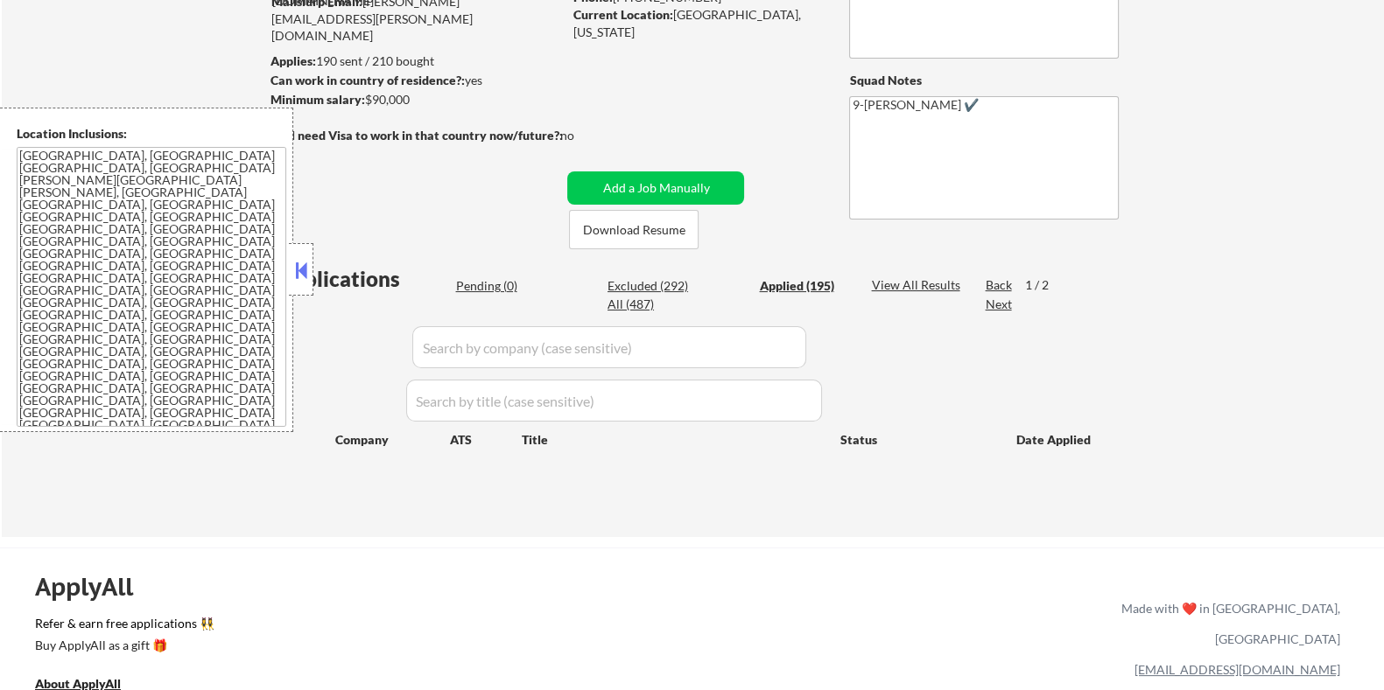
select select ""applied""
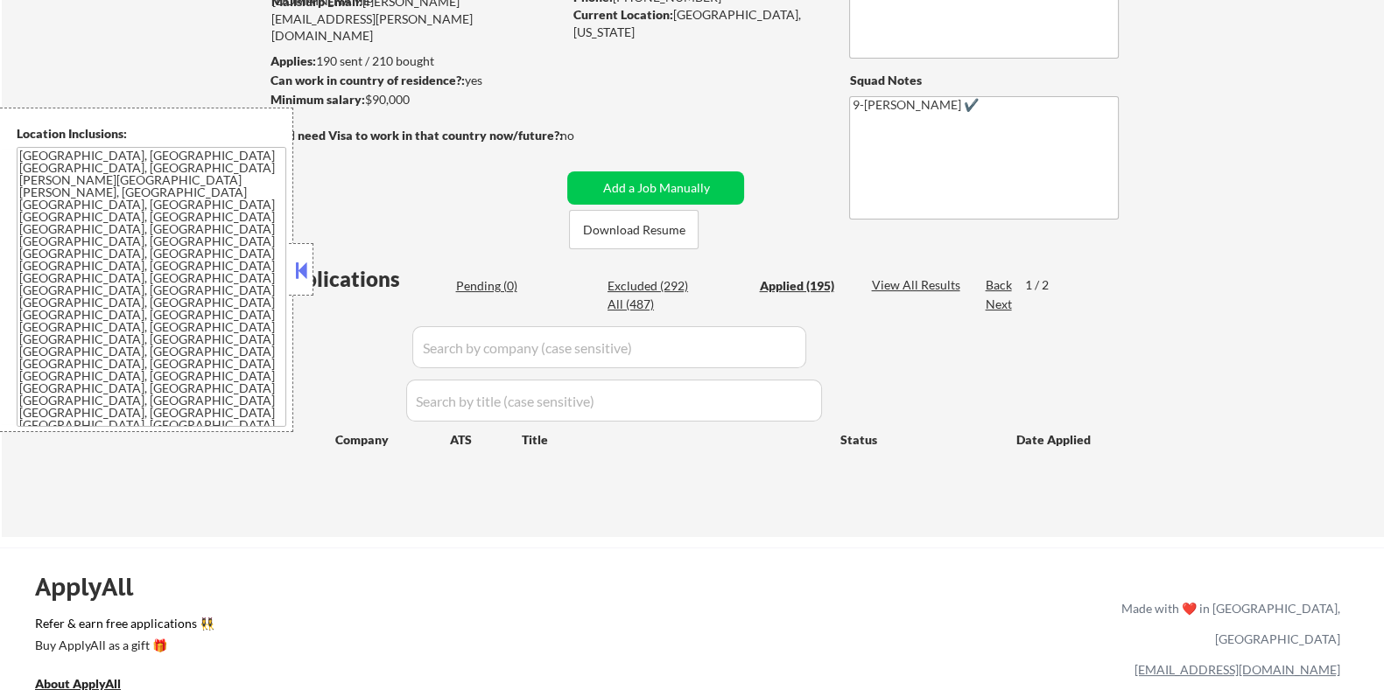
select select ""applied""
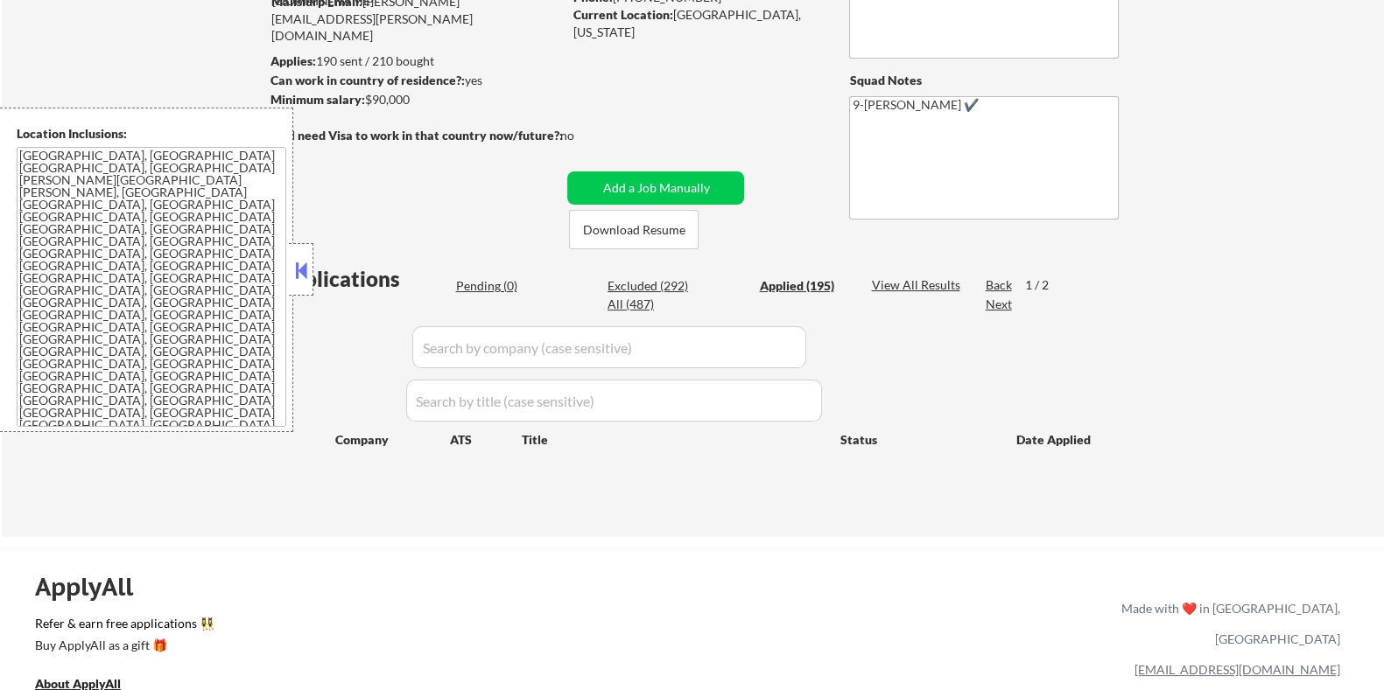
select select ""applied""
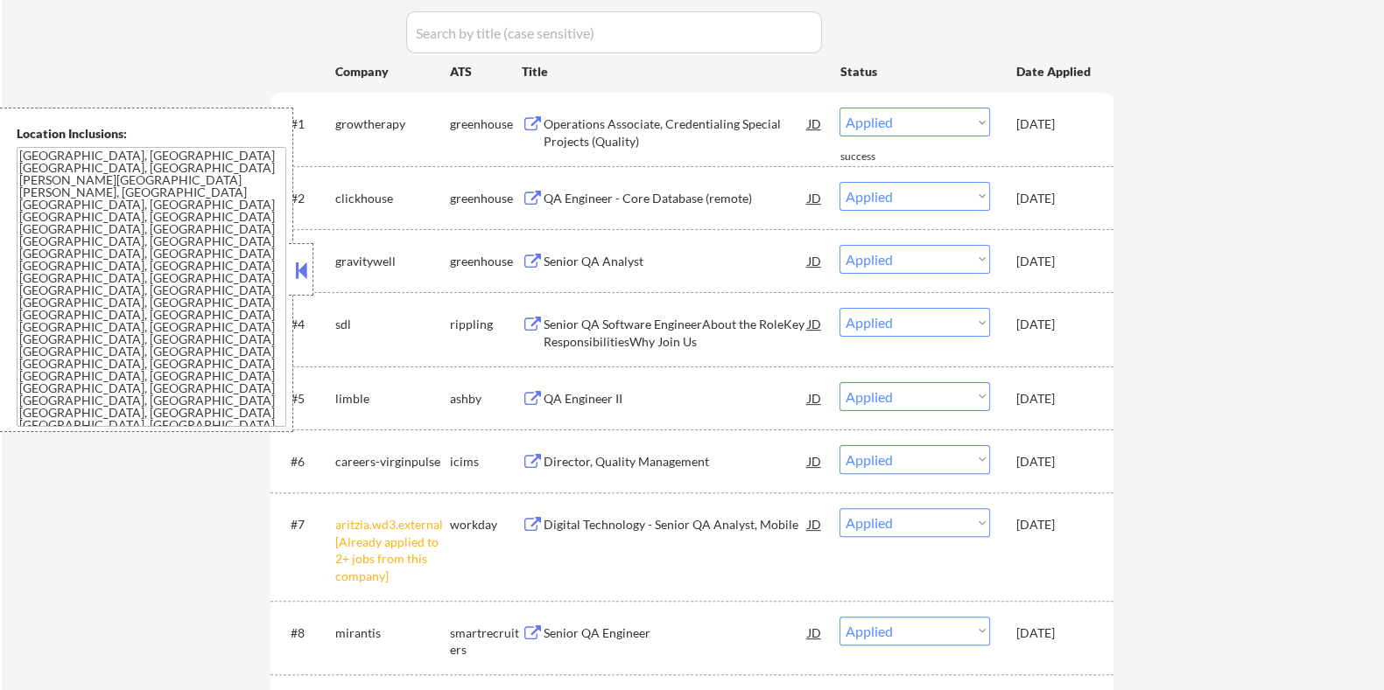
scroll to position [656, 0]
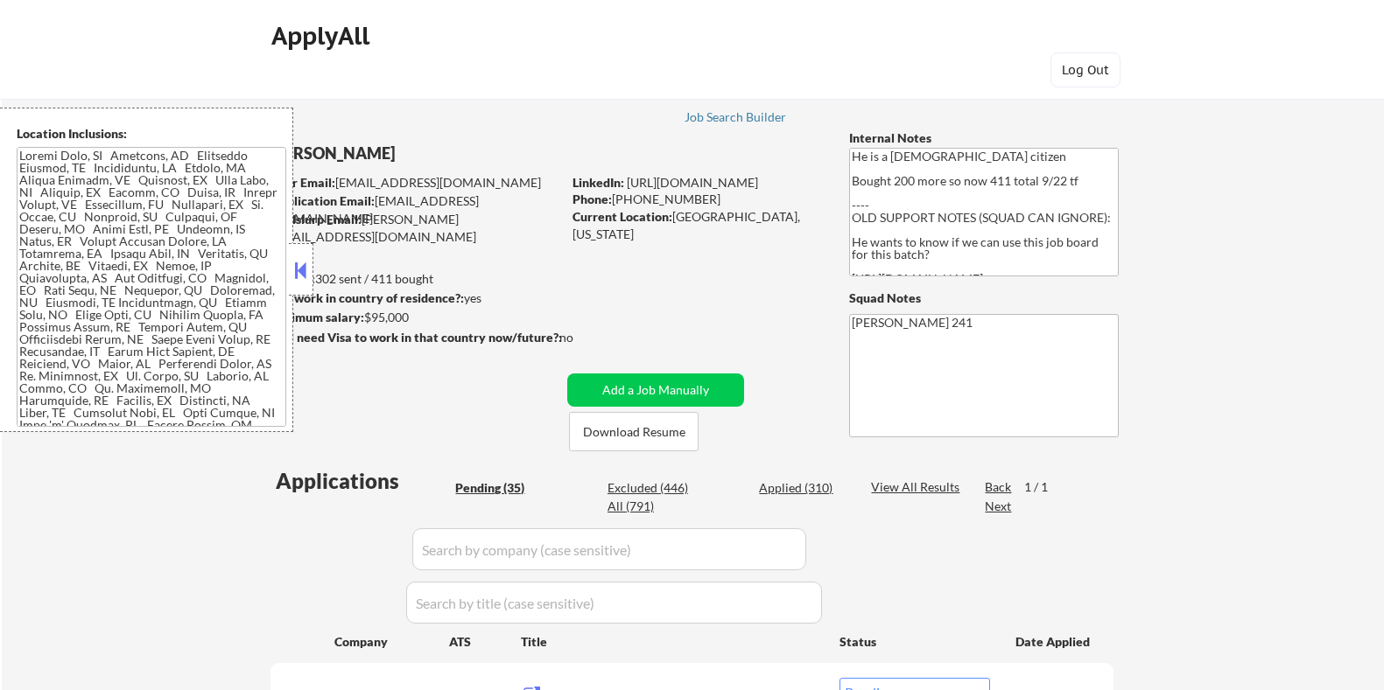
select select ""pending""
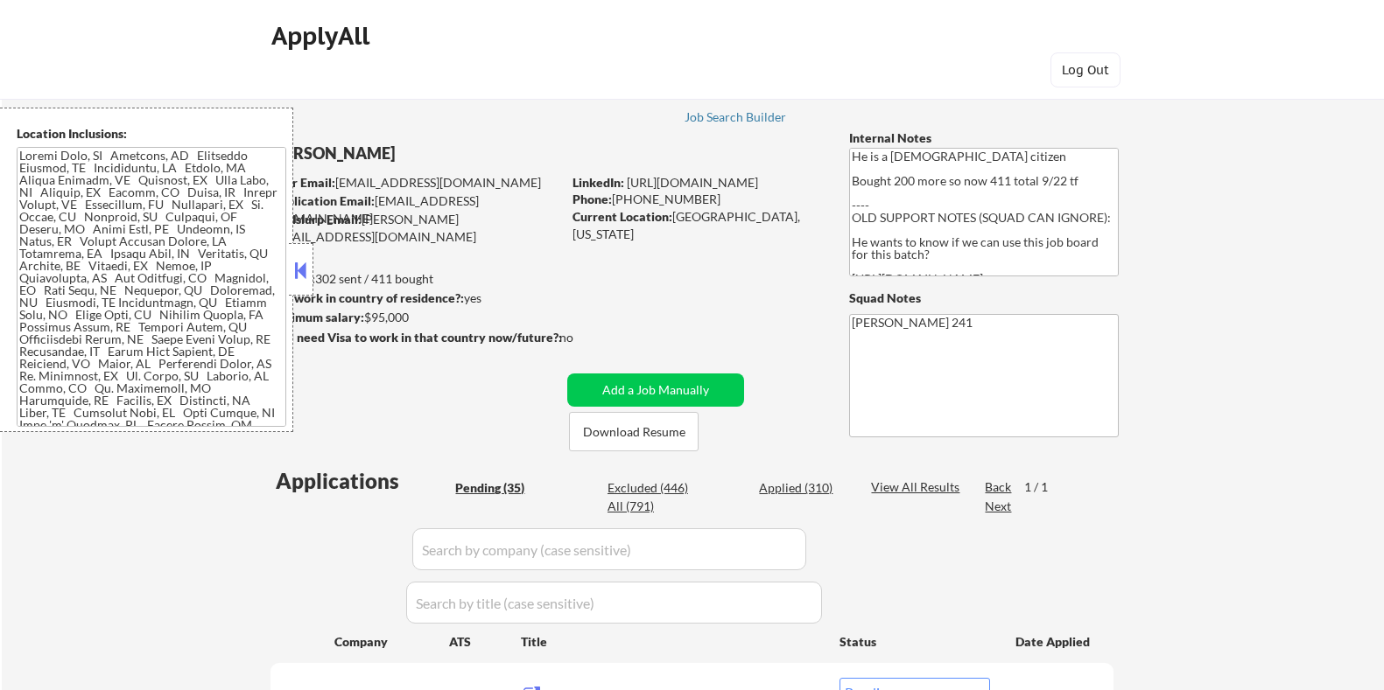
select select ""pending""
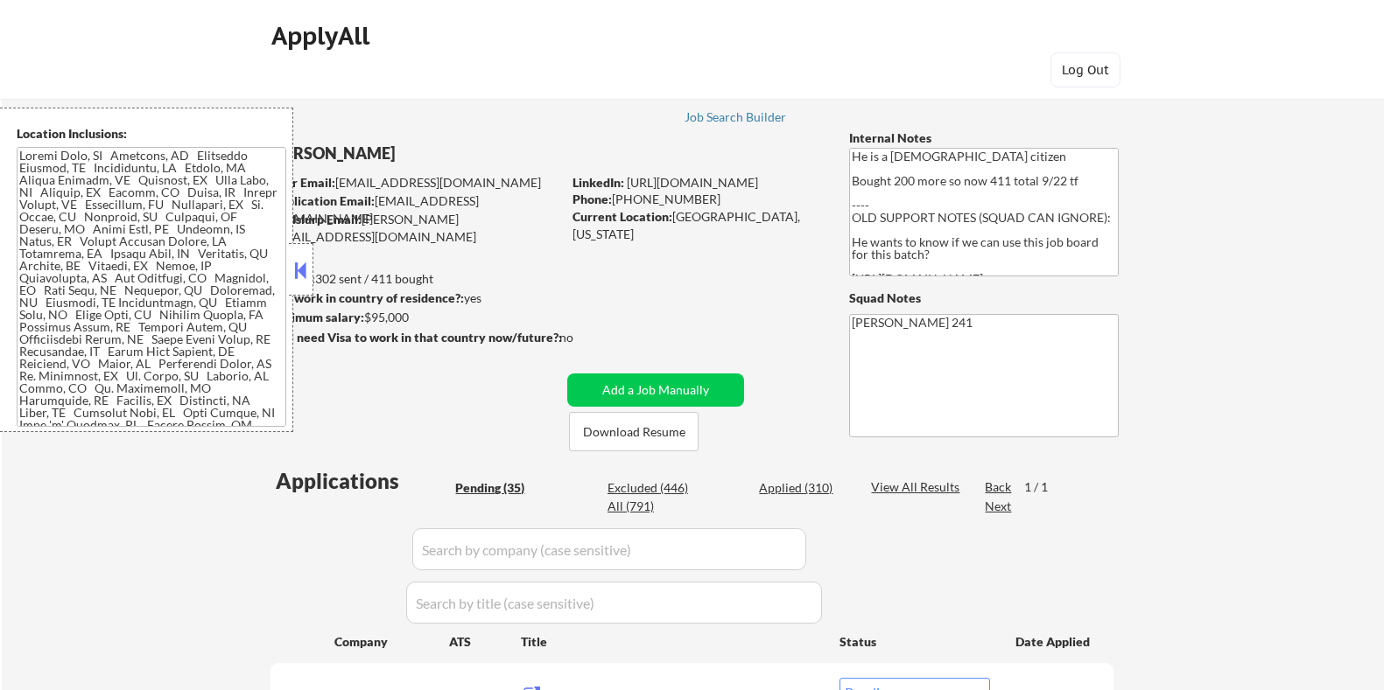
select select ""pending""
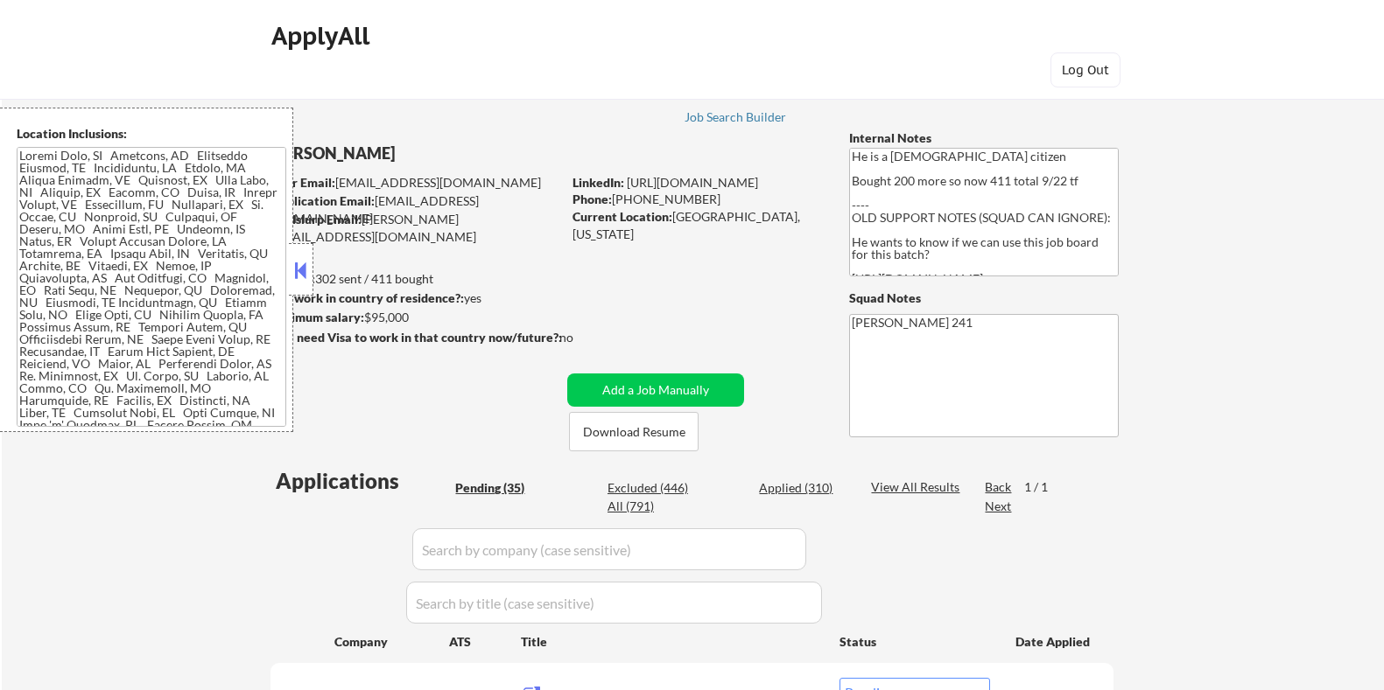
select select ""pending""
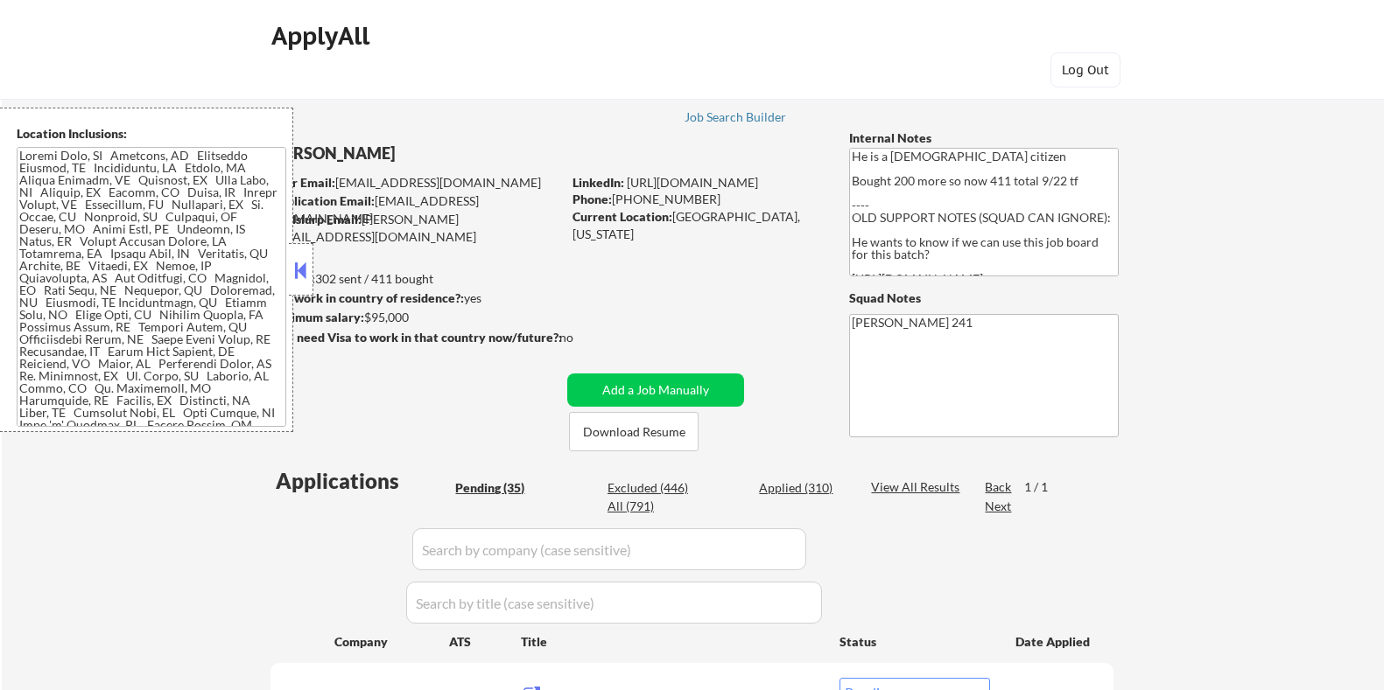
select select ""pending""
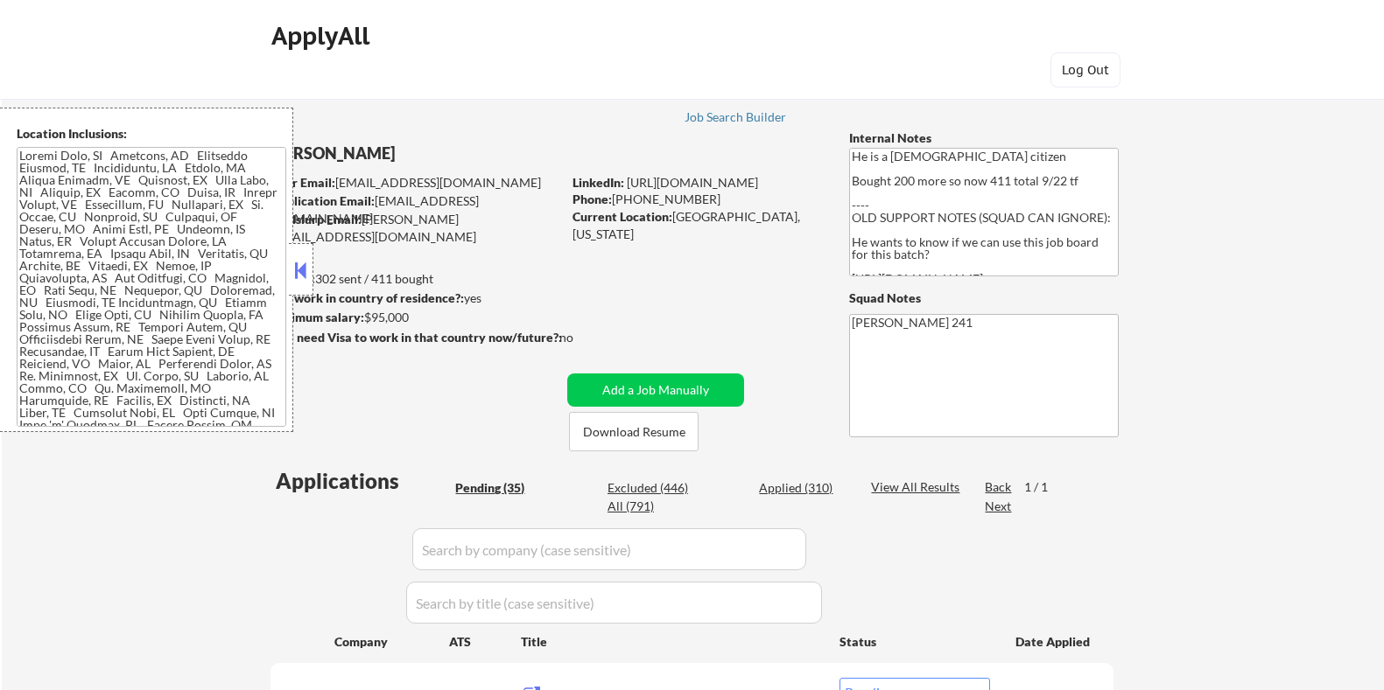
select select ""pending""
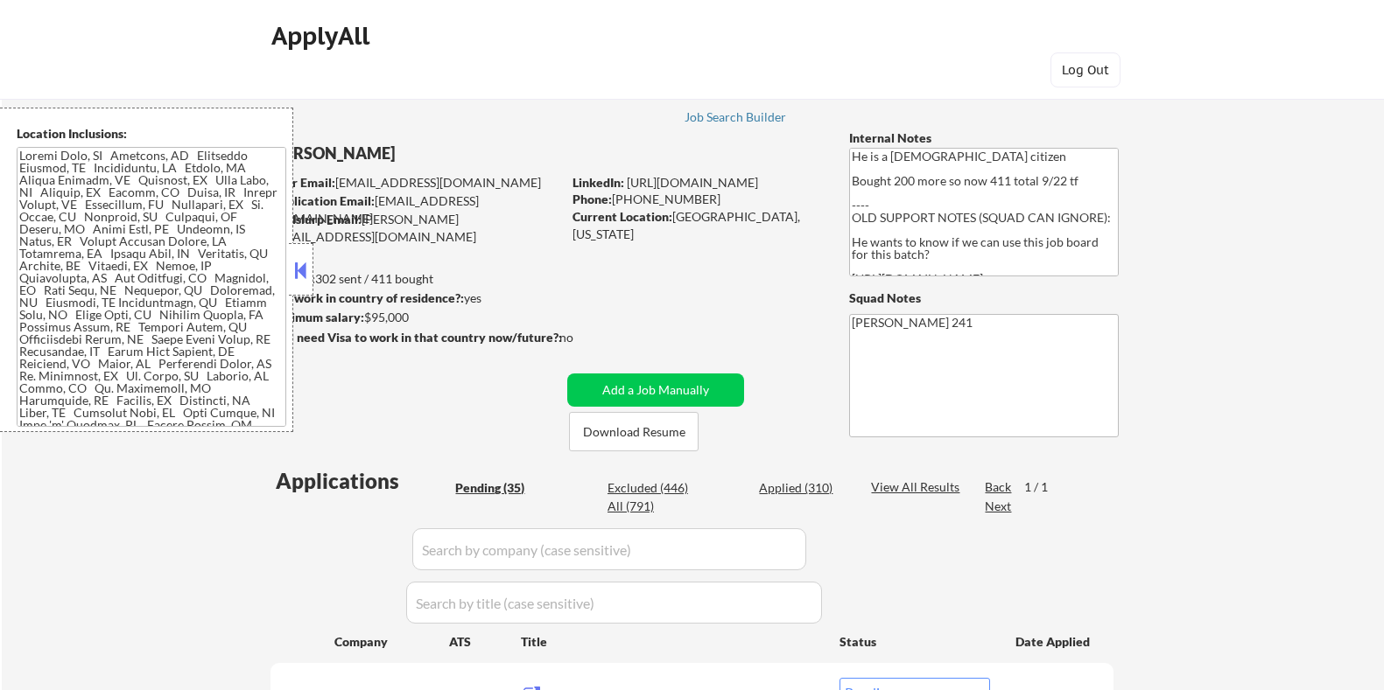
select select ""pending""
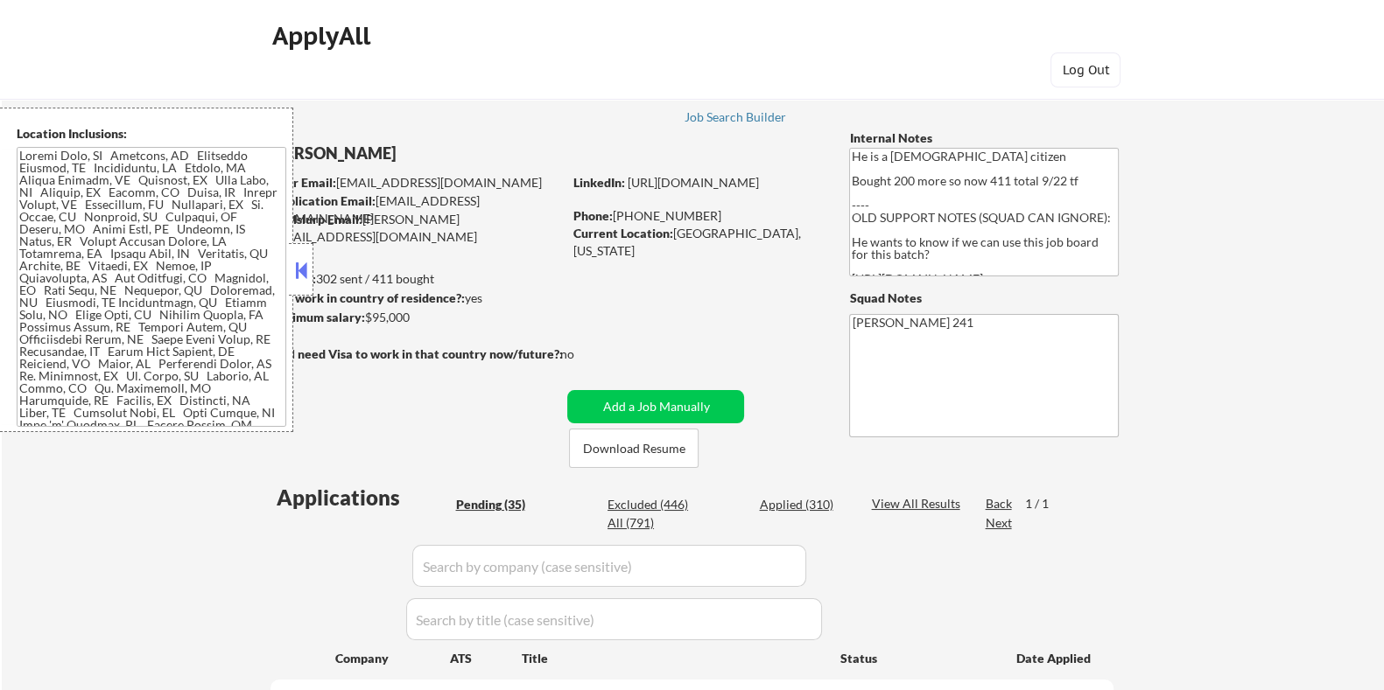
click at [299, 273] on button at bounding box center [300, 270] width 19 height 26
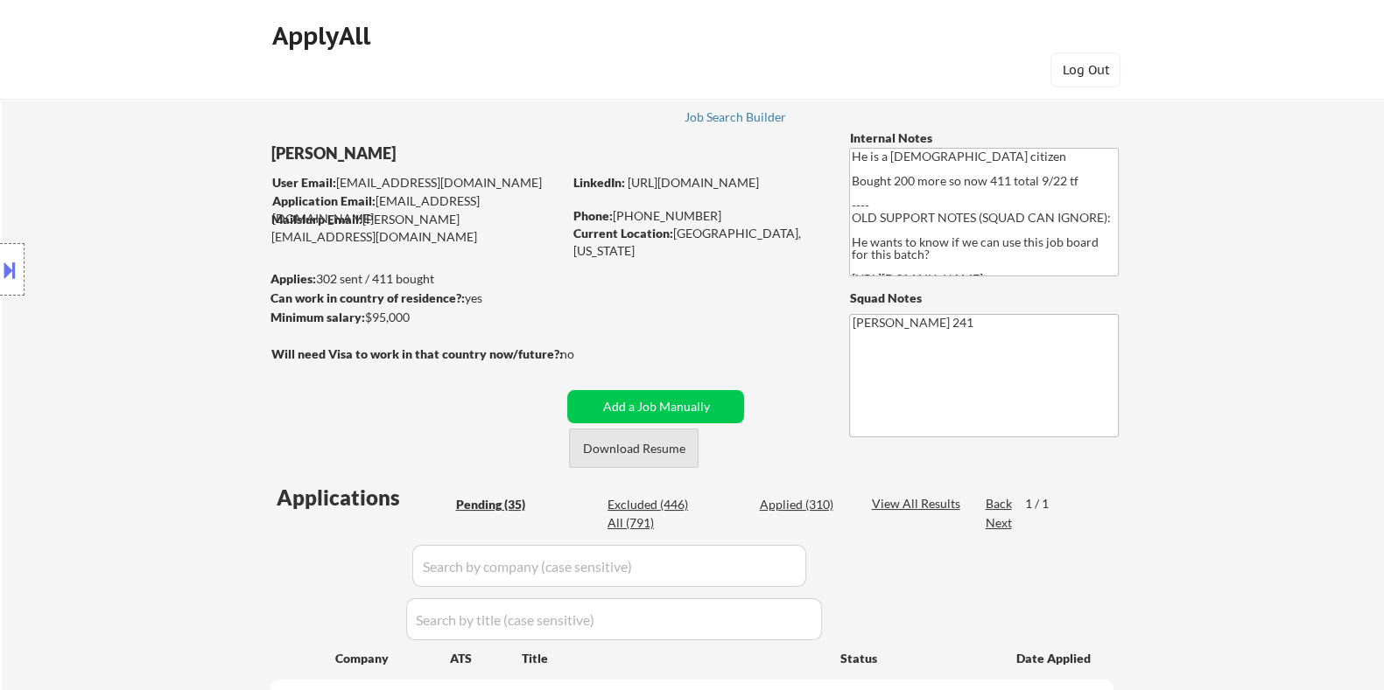
click at [635, 449] on button "Download Resume" at bounding box center [634, 448] width 130 height 39
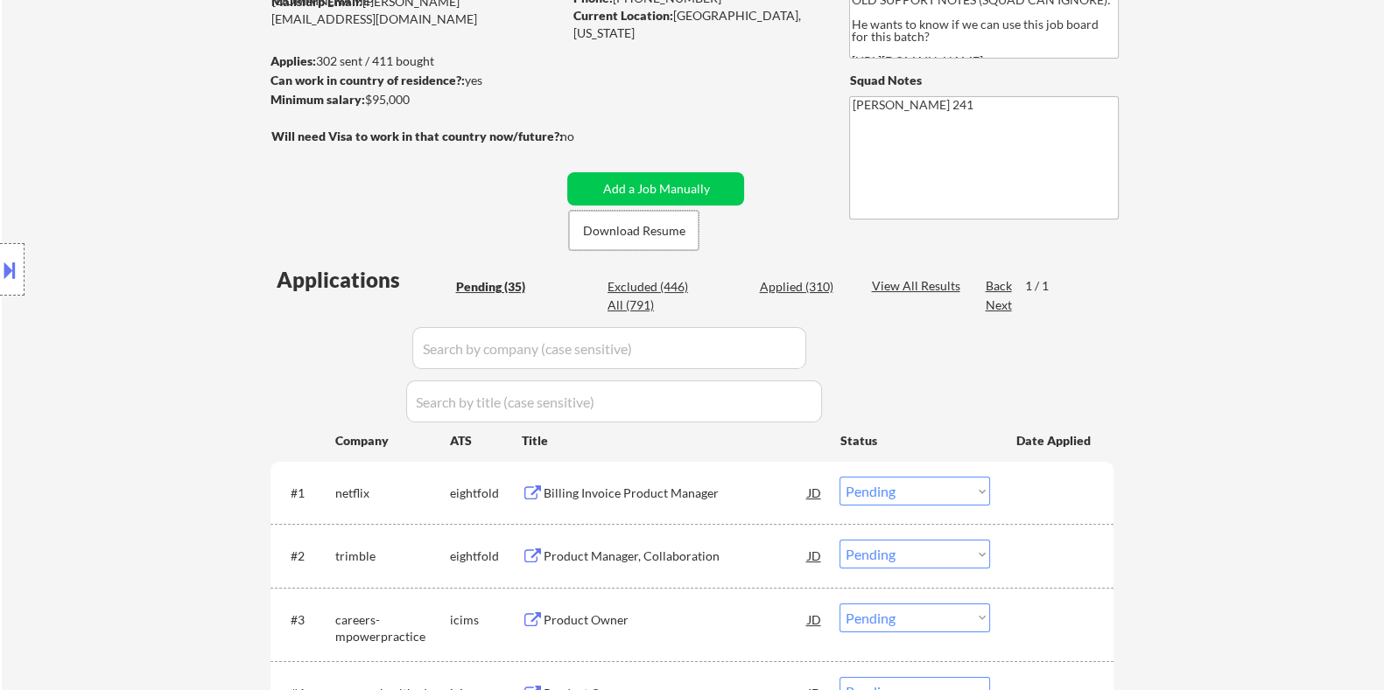
scroll to position [437, 0]
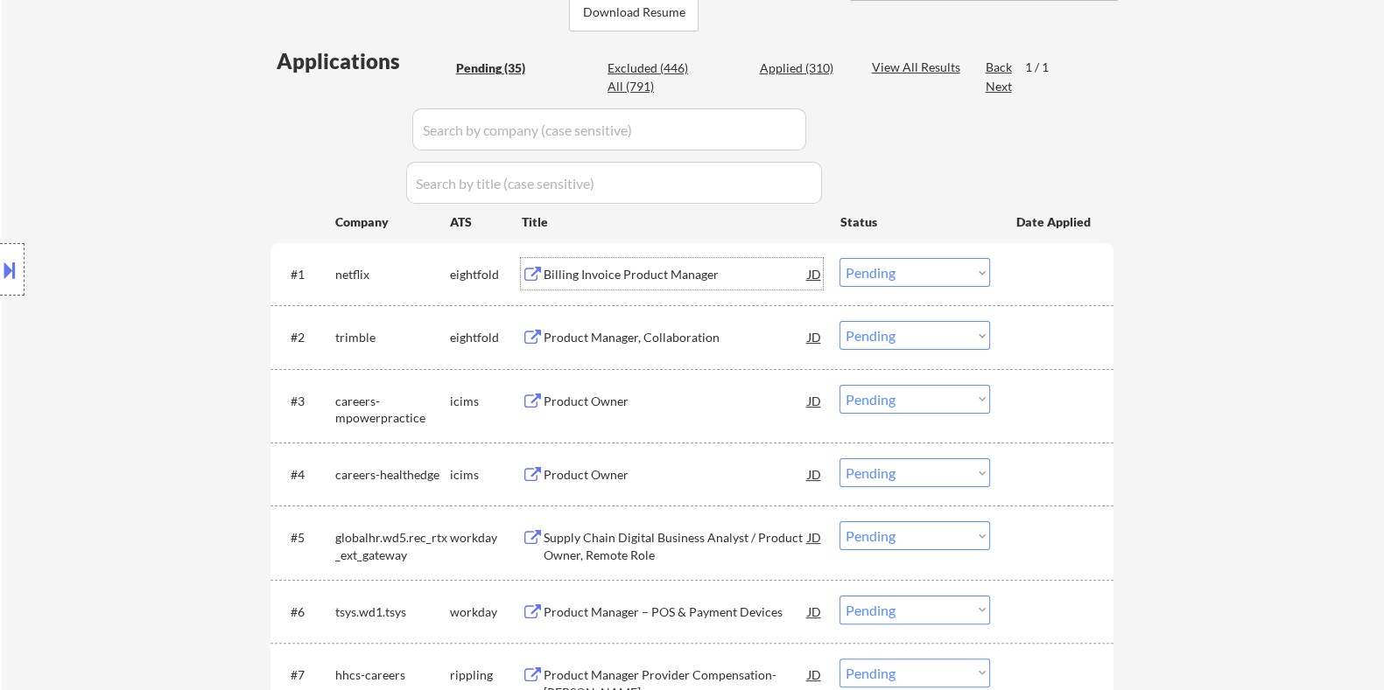
click at [676, 267] on div "Billing Invoice Product Manager" at bounding box center [675, 275] width 264 height 18
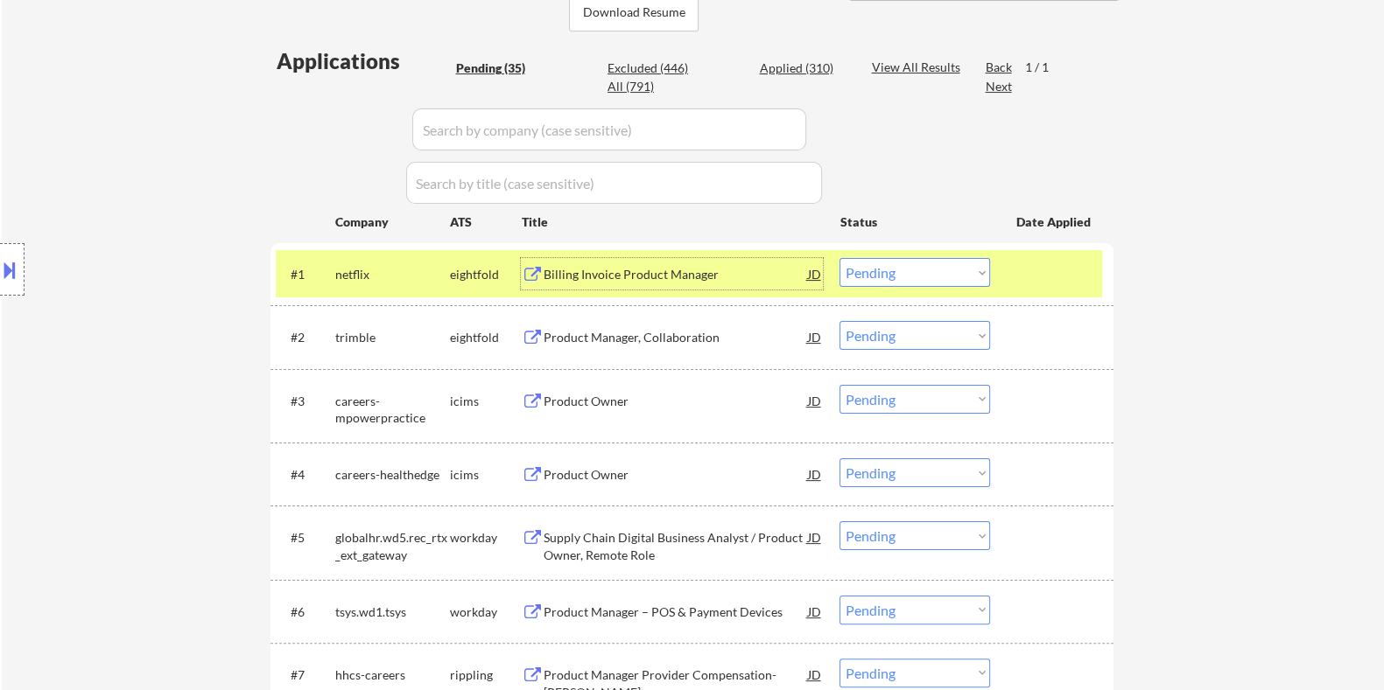
click at [956, 264] on select "Choose an option... Pending Applied Excluded (Questions) Excluded (Expired) Exc…" at bounding box center [914, 272] width 151 height 29
click at [839, 258] on select "Choose an option... Pending Applied Excluded (Questions) Excluded (Expired) Exc…" at bounding box center [914, 272] width 151 height 29
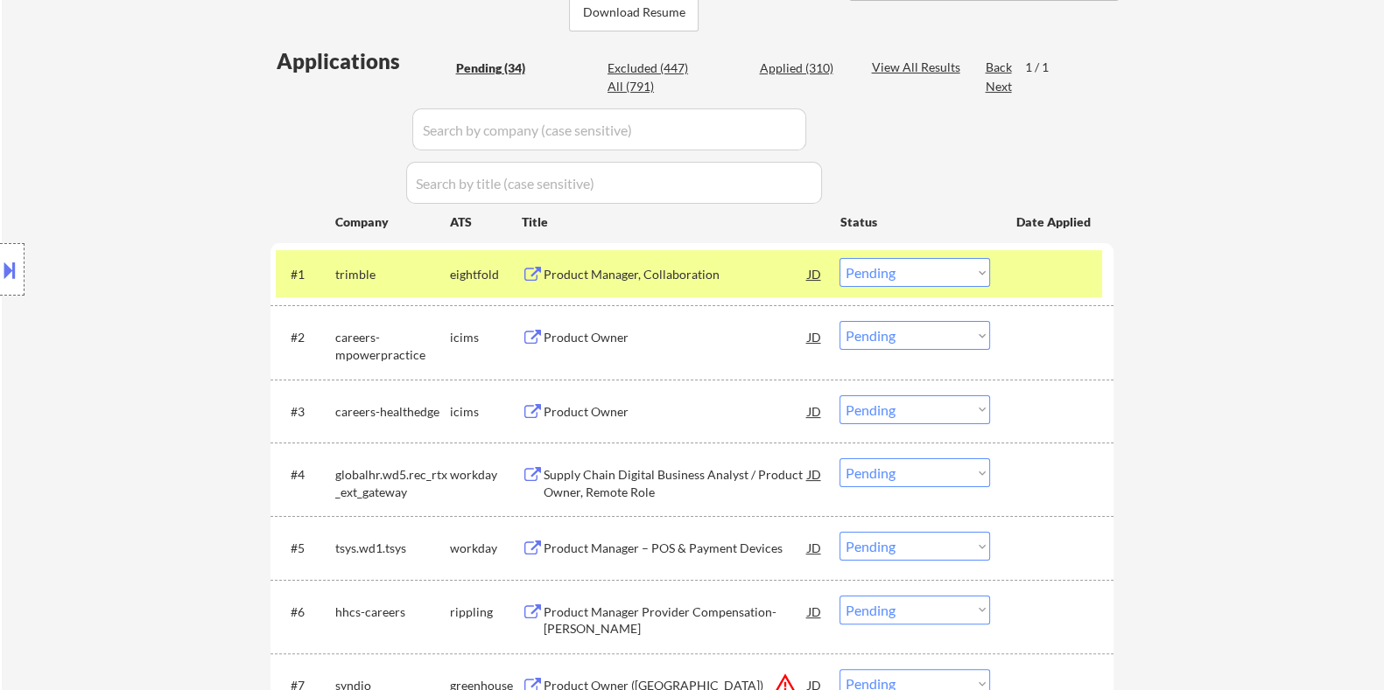
click at [610, 272] on div "Product Manager, Collaboration" at bounding box center [675, 275] width 264 height 18
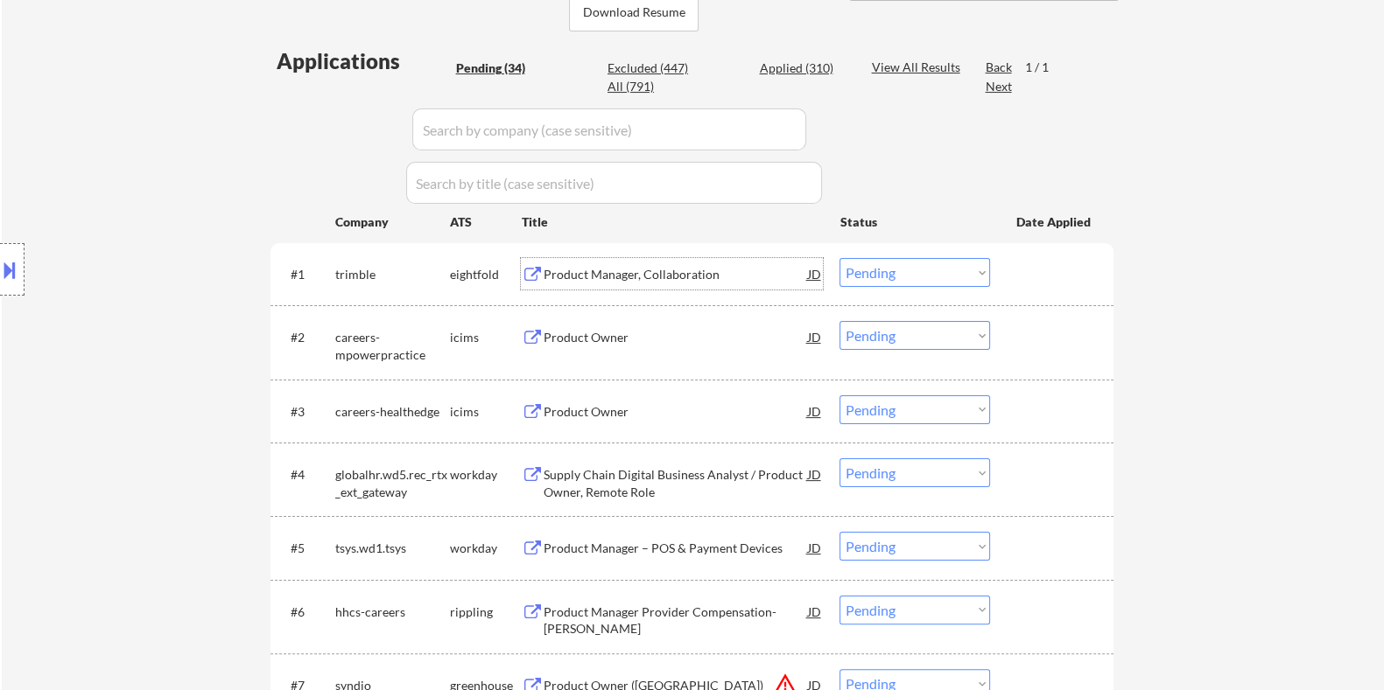
click at [651, 272] on div "Product Manager, Collaboration" at bounding box center [675, 275] width 264 height 18
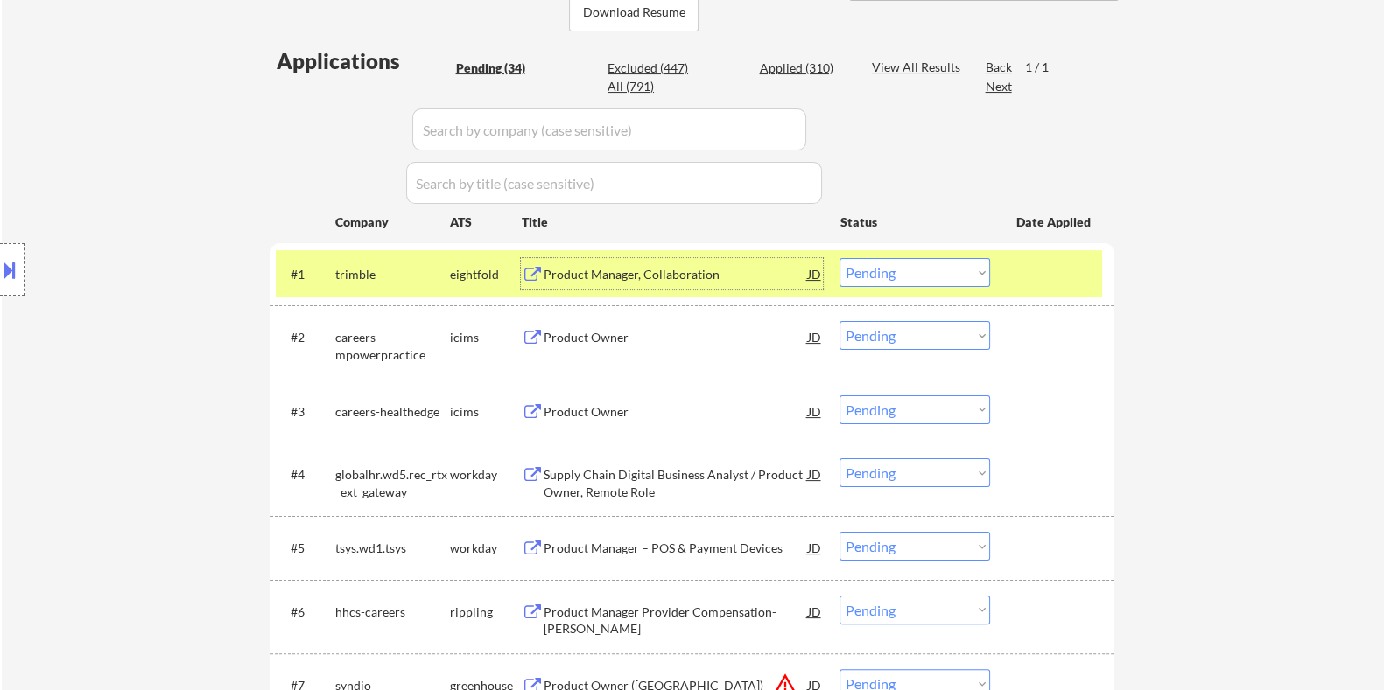
click at [4, 275] on button at bounding box center [9, 270] width 19 height 29
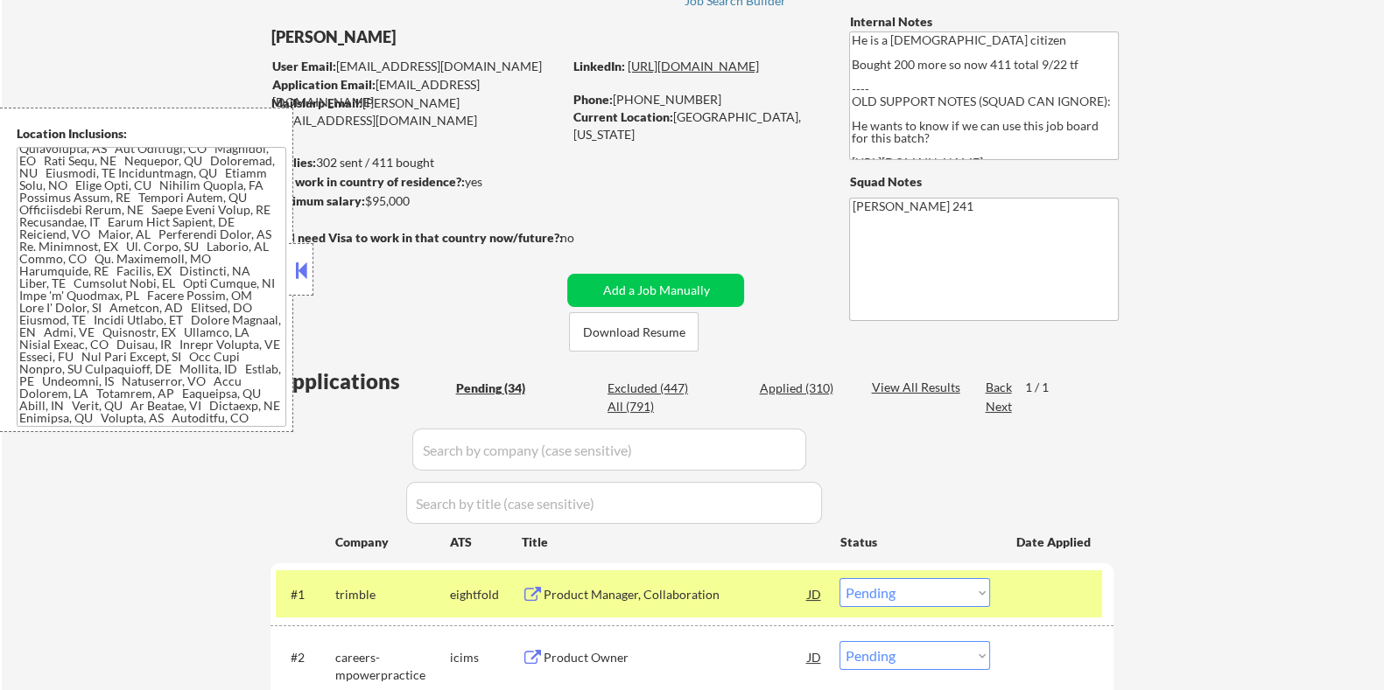
scroll to position [109, 0]
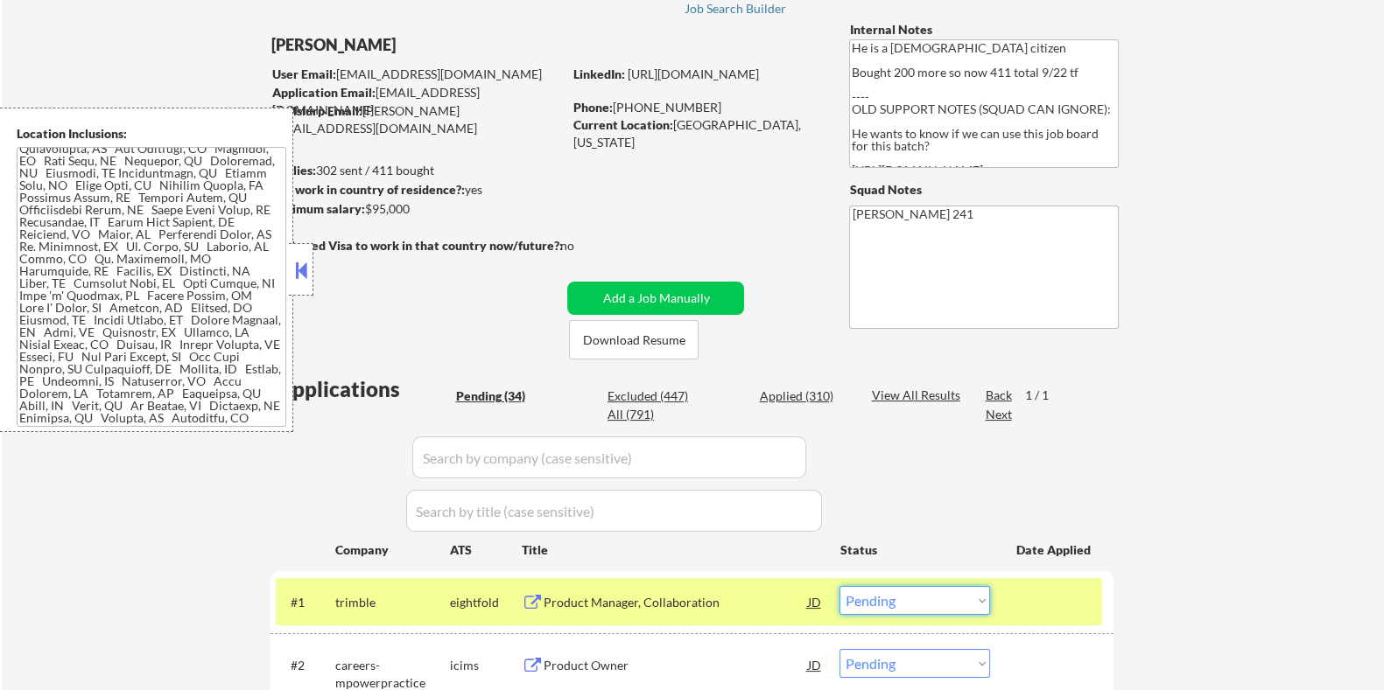
click at [928, 601] on select "Choose an option... Pending Applied Excluded (Questions) Excluded (Expired) Exc…" at bounding box center [914, 600] width 151 height 29
click at [839, 586] on select "Choose an option... Pending Applied Excluded (Questions) Excluded (Expired) Exc…" at bounding box center [914, 600] width 151 height 29
select select ""pending""
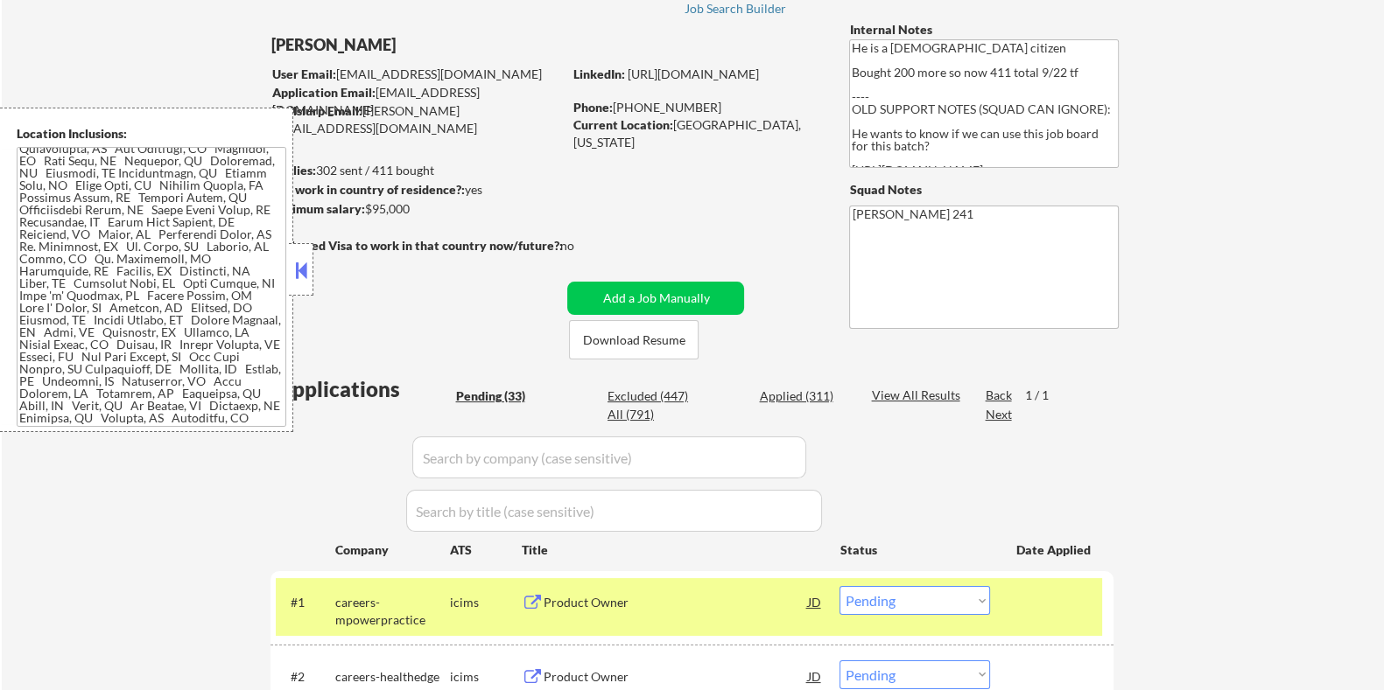
scroll to position [437, 0]
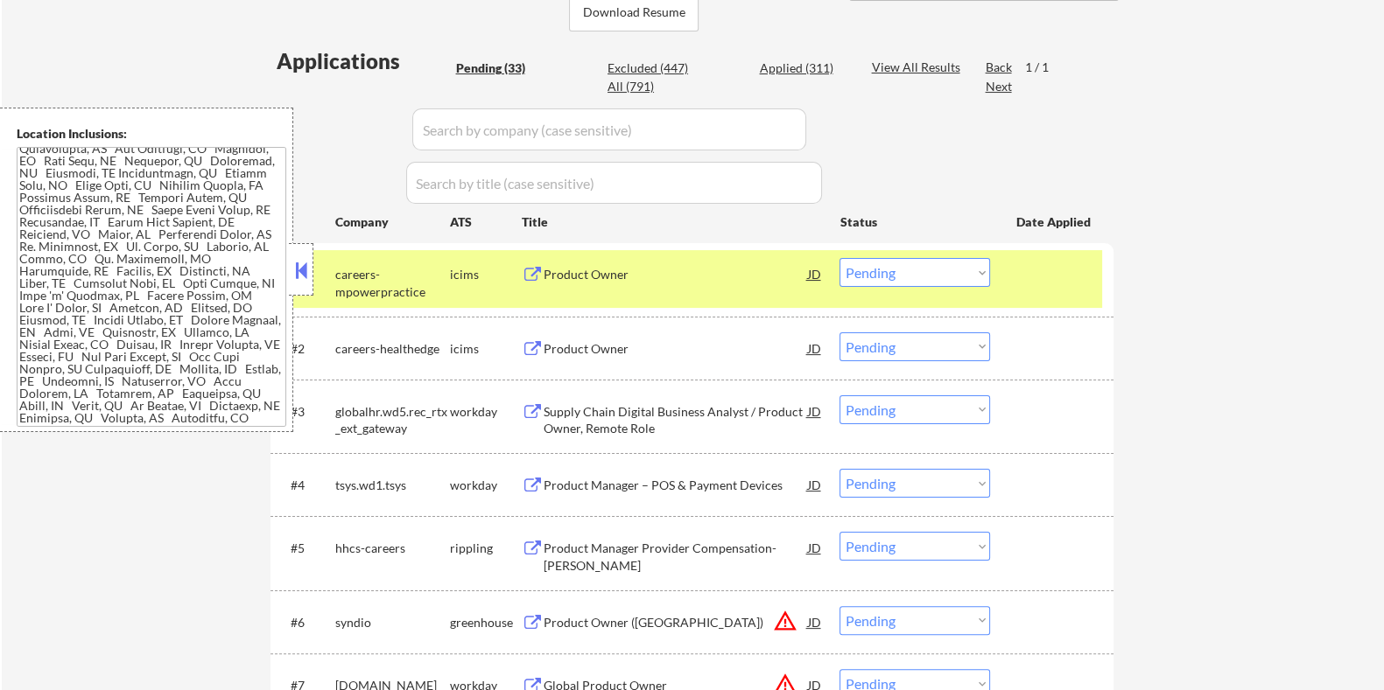
click at [621, 272] on div "Product Owner" at bounding box center [675, 275] width 264 height 18
